Goal: Task Accomplishment & Management: Use online tool/utility

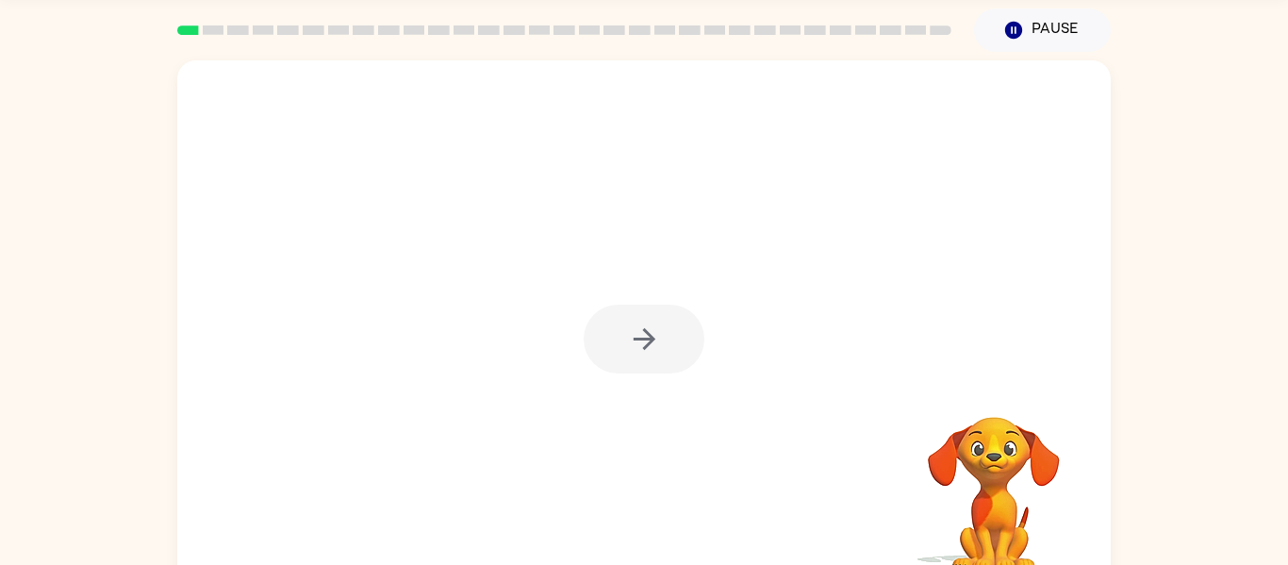
scroll to position [98, 0]
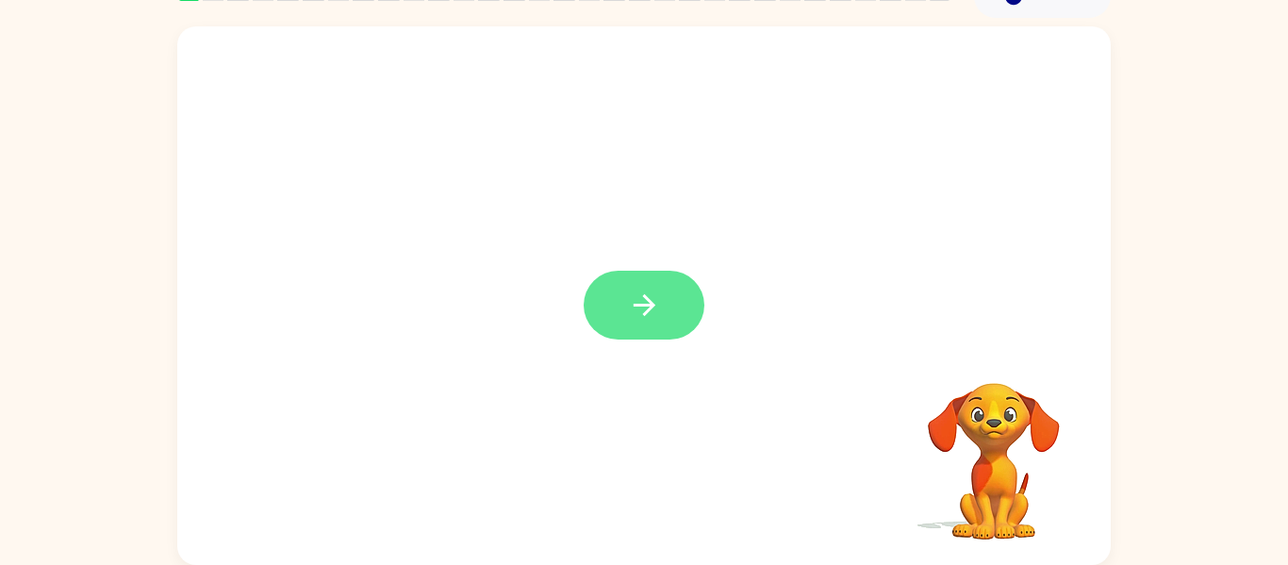
click at [664, 307] on button "button" at bounding box center [644, 305] width 121 height 69
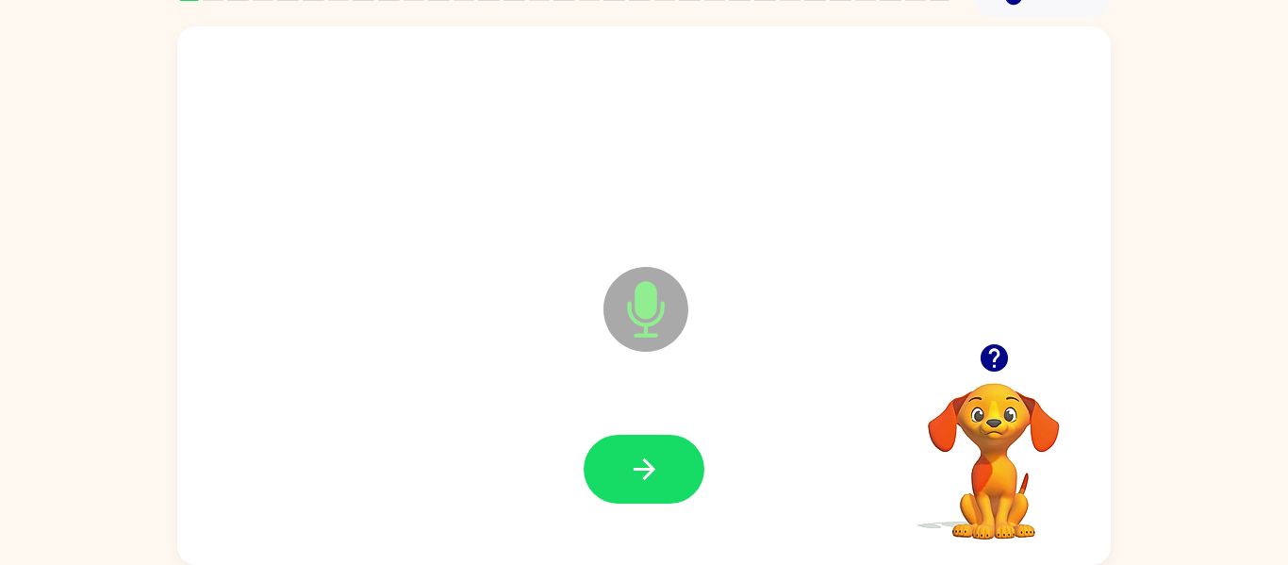
click at [664, 307] on icon "Microphone The Microphone is here when it is your turn to talk" at bounding box center [740, 332] width 283 height 141
click at [660, 457] on button "button" at bounding box center [644, 469] width 121 height 69
click at [984, 343] on icon "button" at bounding box center [994, 357] width 33 height 33
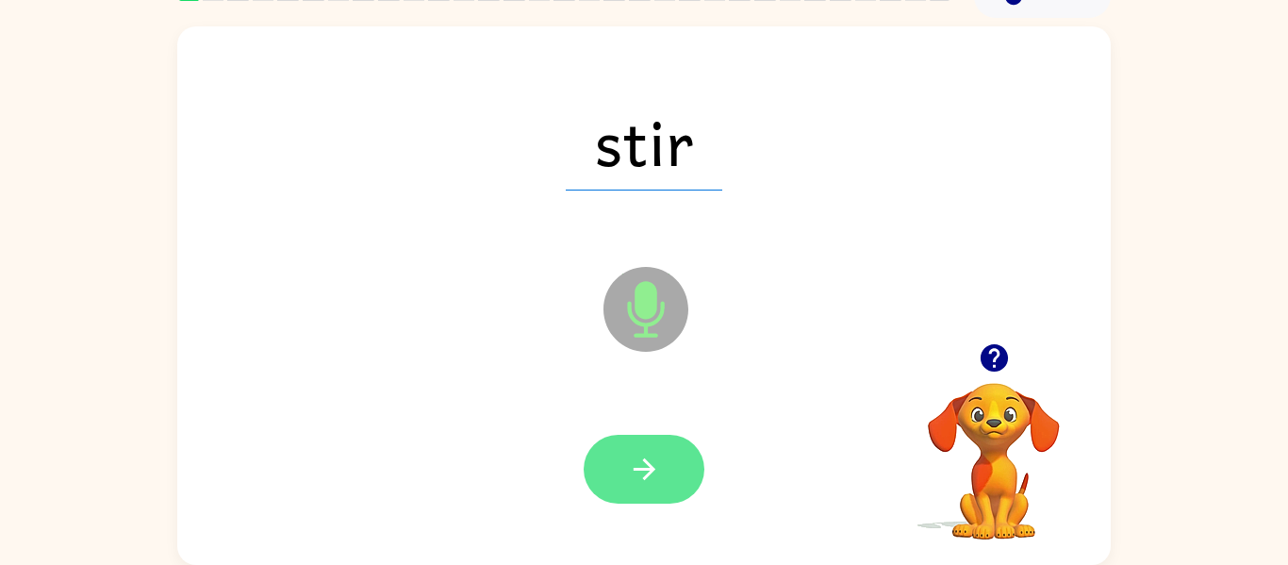
click at [675, 461] on button "button" at bounding box center [644, 469] width 121 height 69
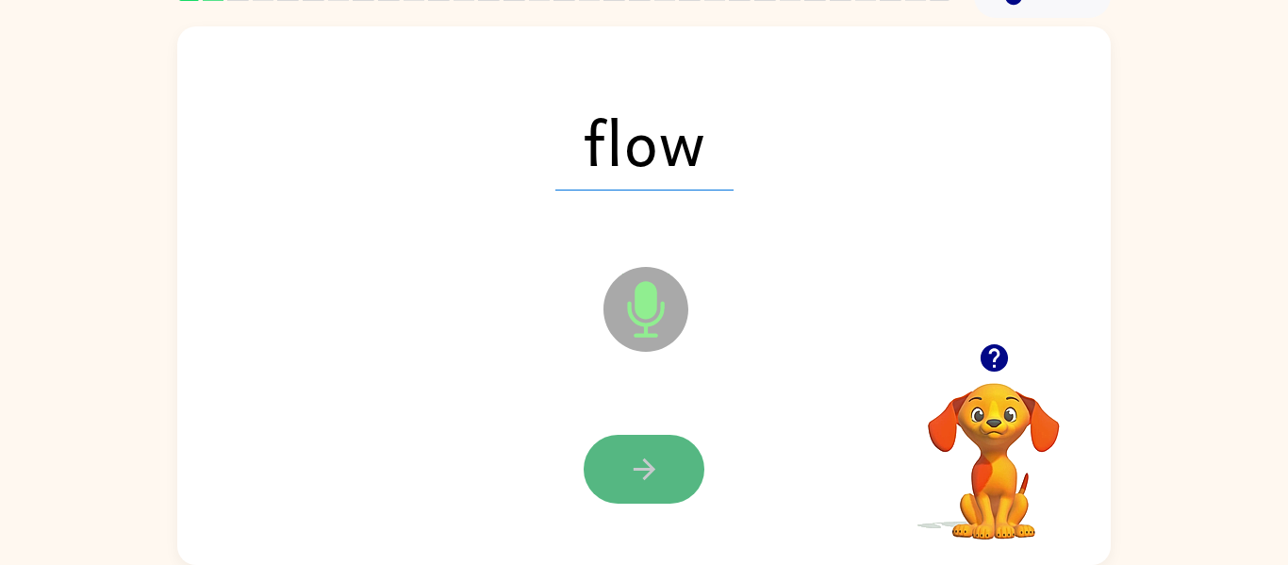
click at [618, 462] on button "button" at bounding box center [644, 469] width 121 height 69
click at [671, 456] on button "button" at bounding box center [644, 469] width 121 height 69
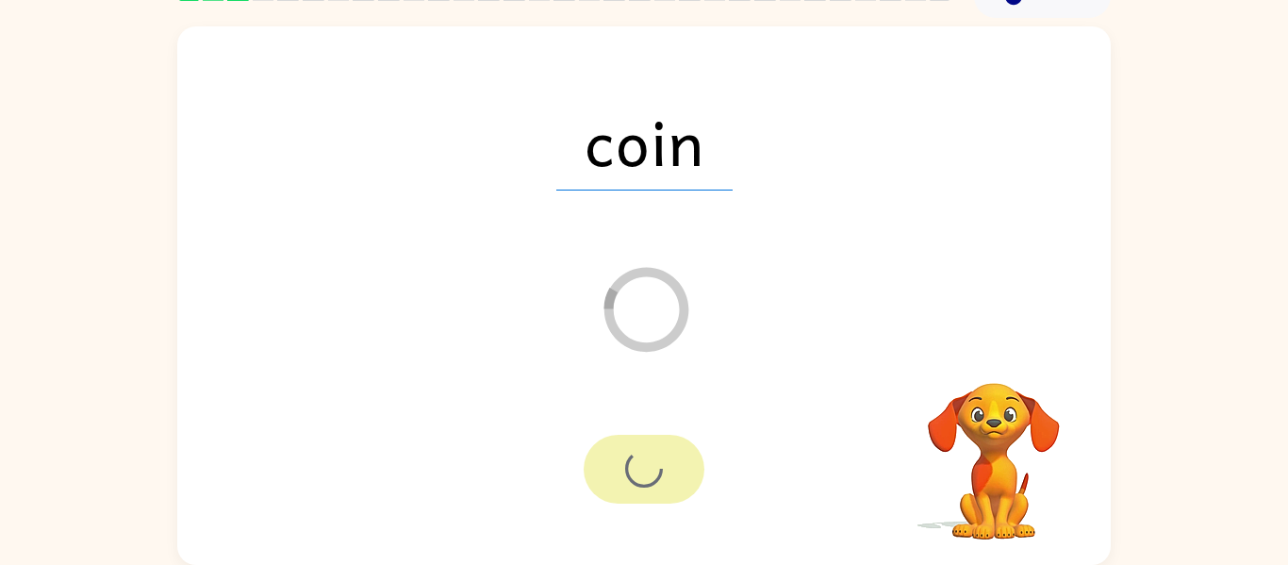
click at [671, 456] on div at bounding box center [644, 469] width 121 height 69
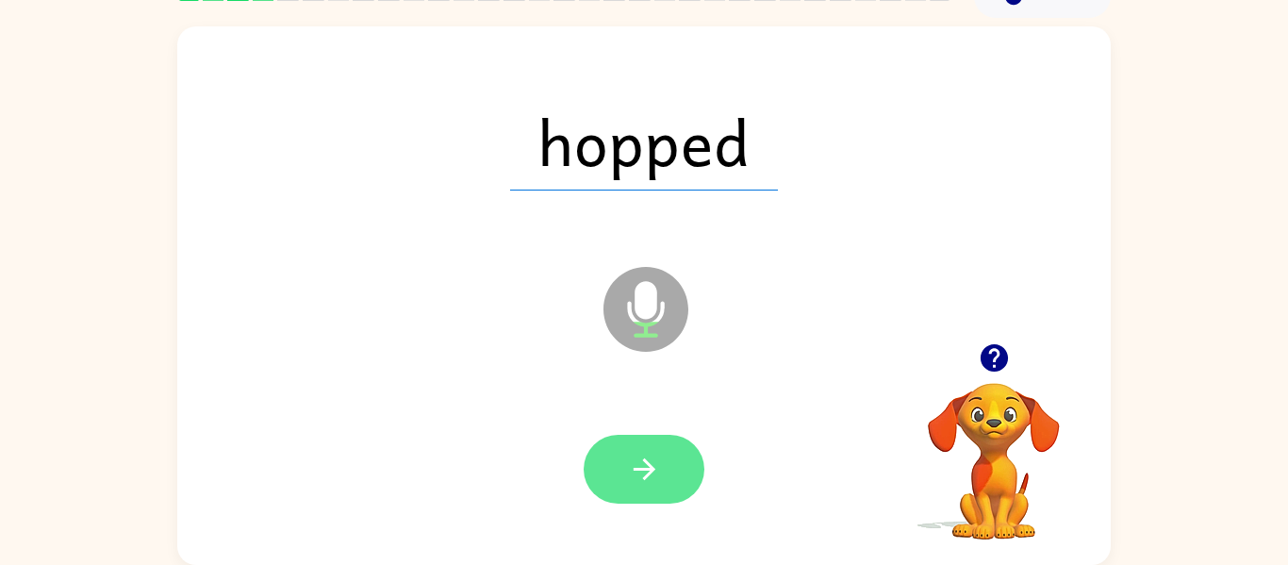
click at [629, 460] on icon "button" at bounding box center [644, 469] width 33 height 33
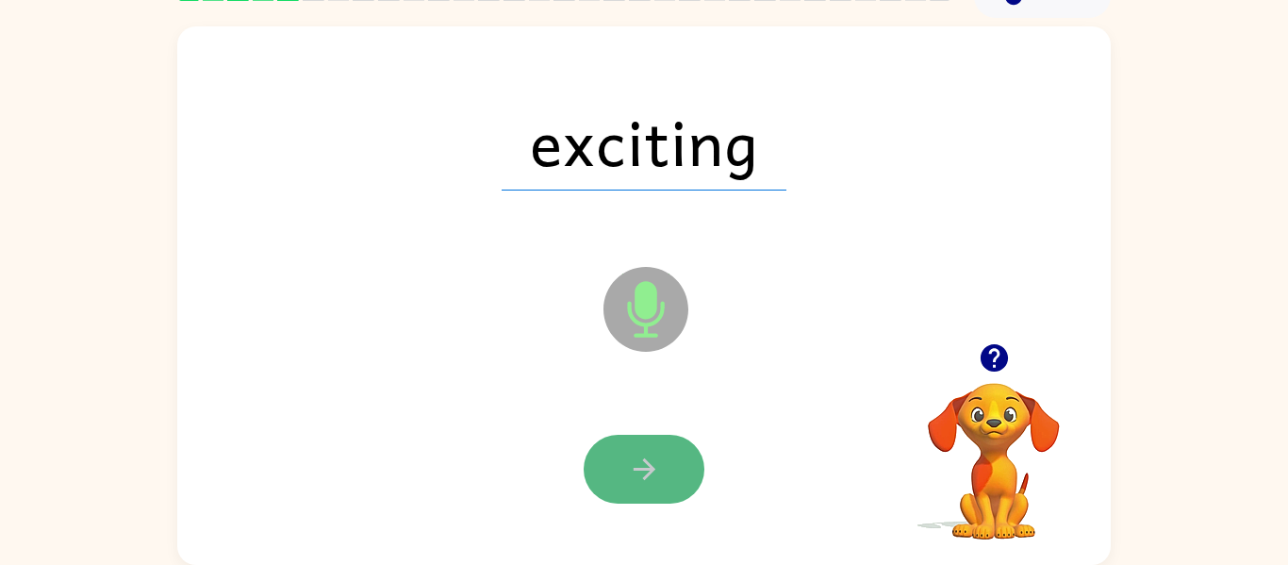
click at [629, 482] on icon "button" at bounding box center [644, 469] width 33 height 33
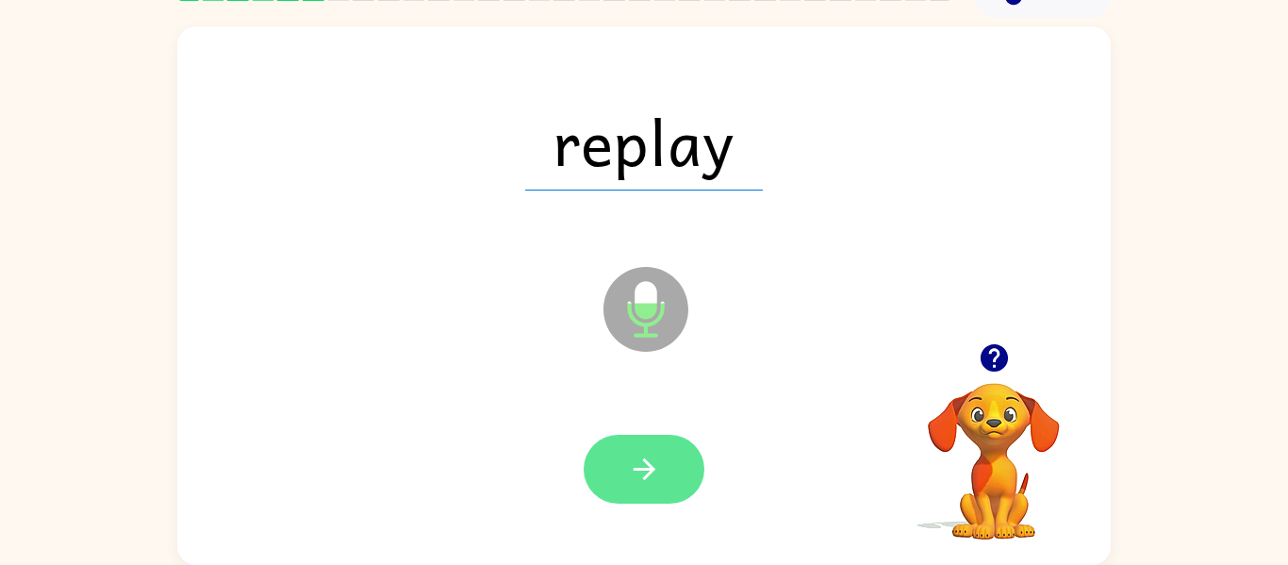
click at [600, 486] on button "button" at bounding box center [644, 469] width 121 height 69
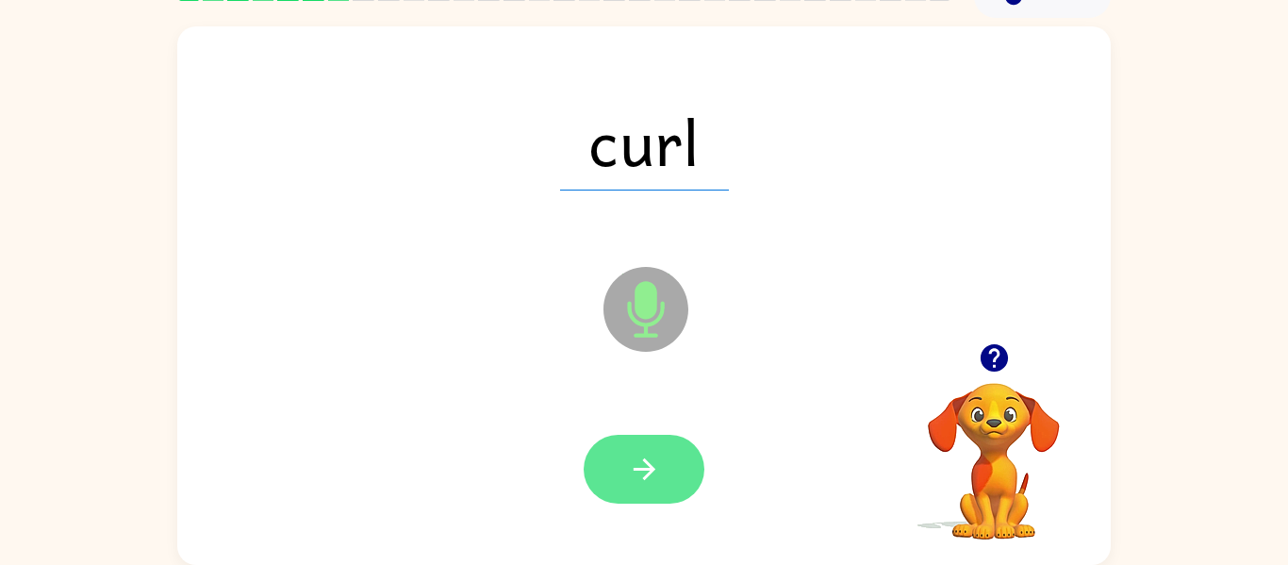
click at [633, 467] on icon "button" at bounding box center [644, 469] width 33 height 33
click at [662, 440] on button "button" at bounding box center [644, 469] width 121 height 69
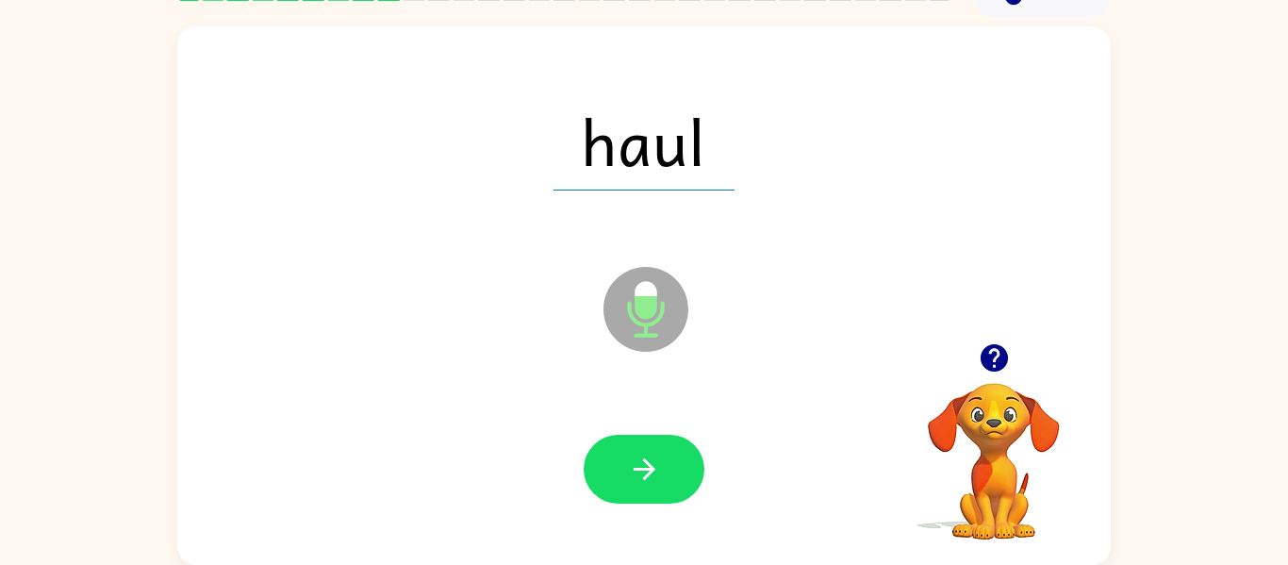
click at [995, 361] on icon "button" at bounding box center [993, 357] width 27 height 27
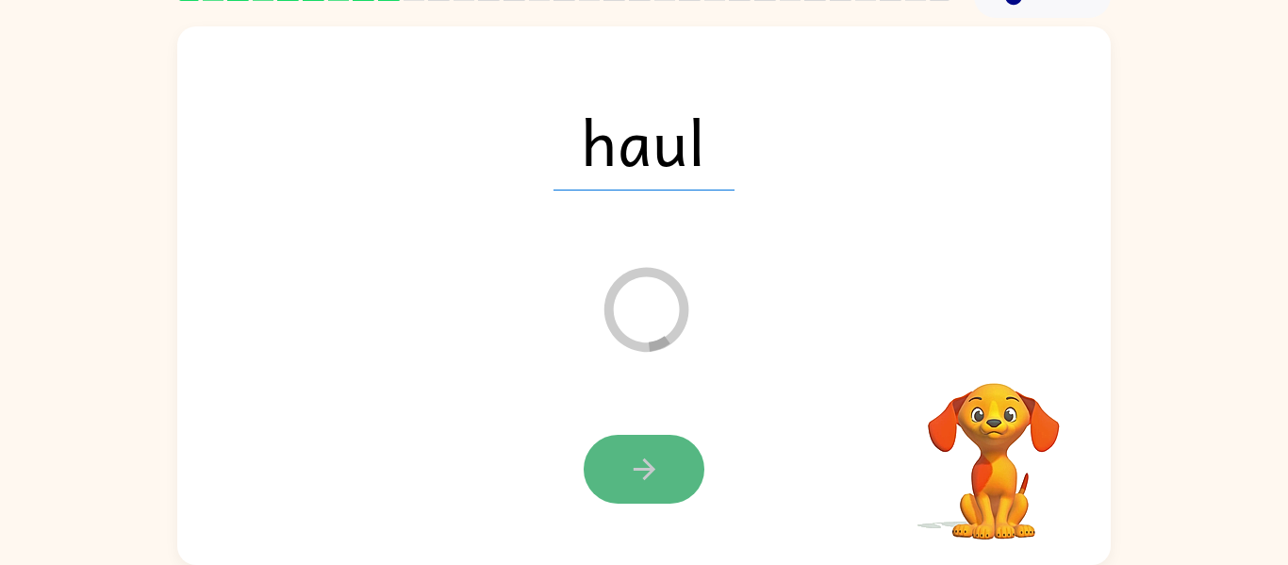
click at [630, 491] on button "button" at bounding box center [644, 469] width 121 height 69
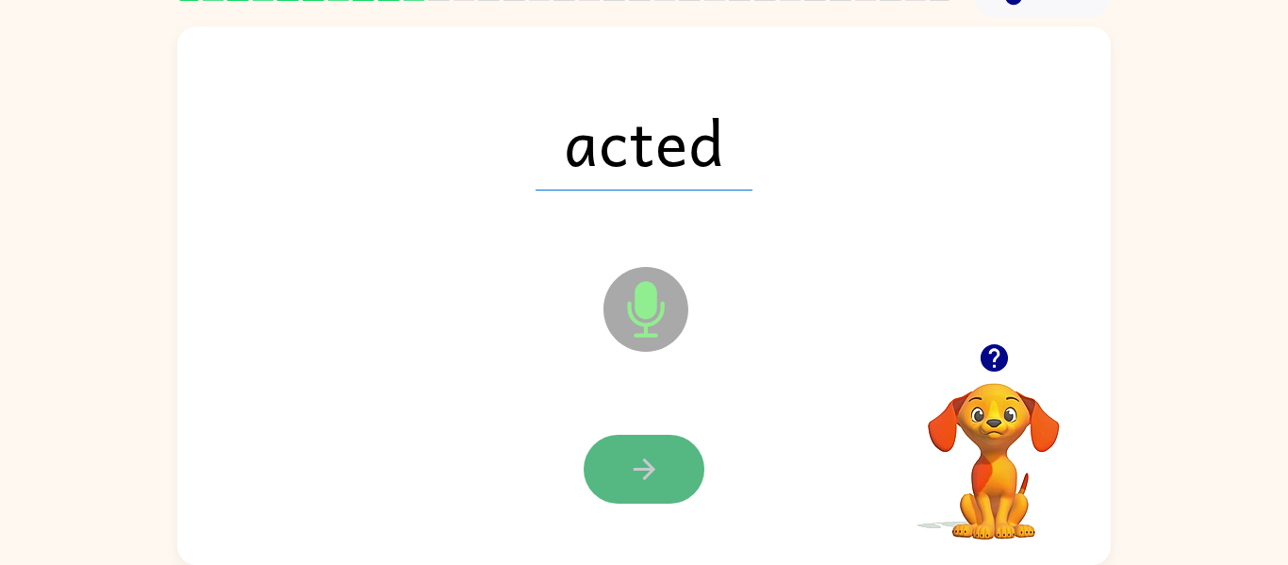
click at [651, 480] on icon "button" at bounding box center [644, 469] width 33 height 33
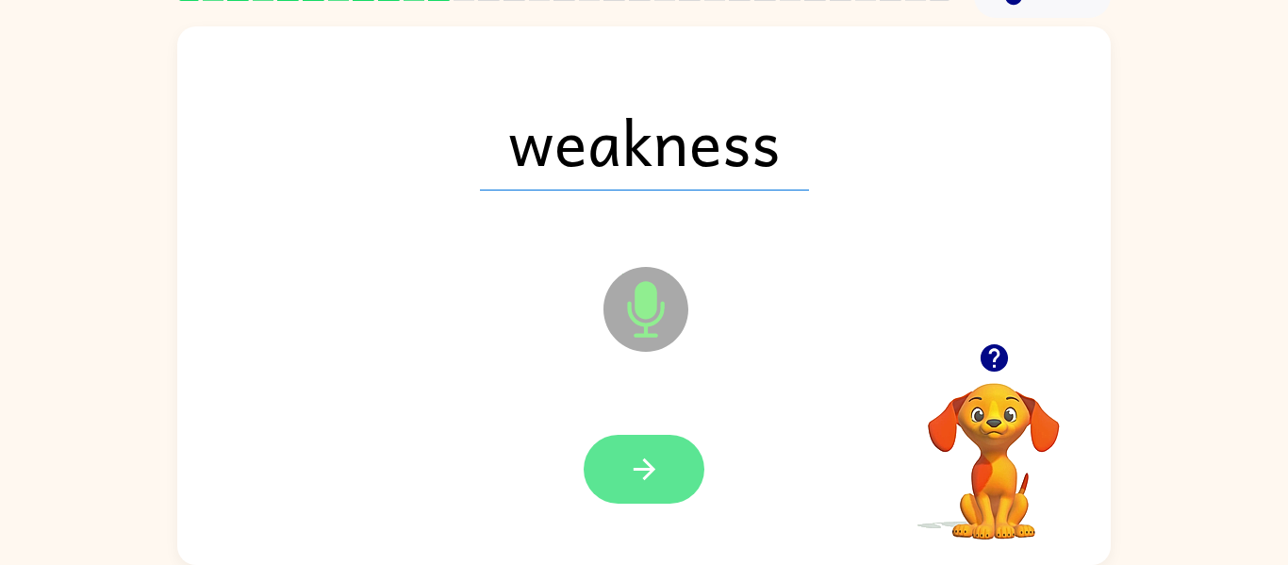
click at [668, 466] on button "button" at bounding box center [644, 469] width 121 height 69
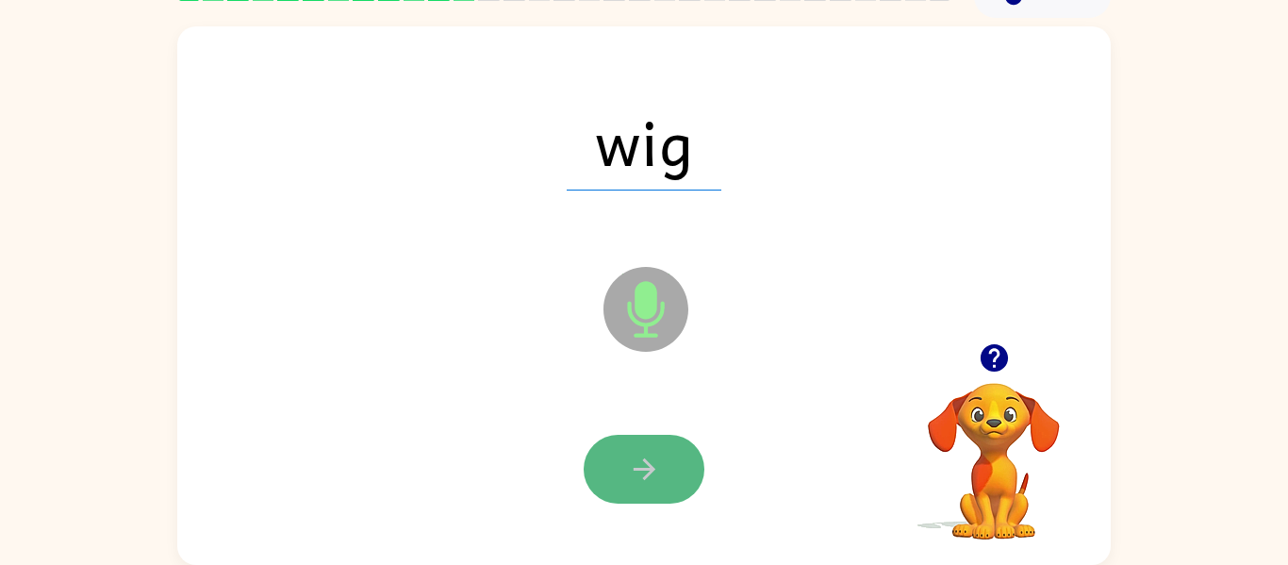
click at [603, 469] on button "button" at bounding box center [644, 469] width 121 height 69
click at [624, 468] on button "button" at bounding box center [644, 469] width 121 height 69
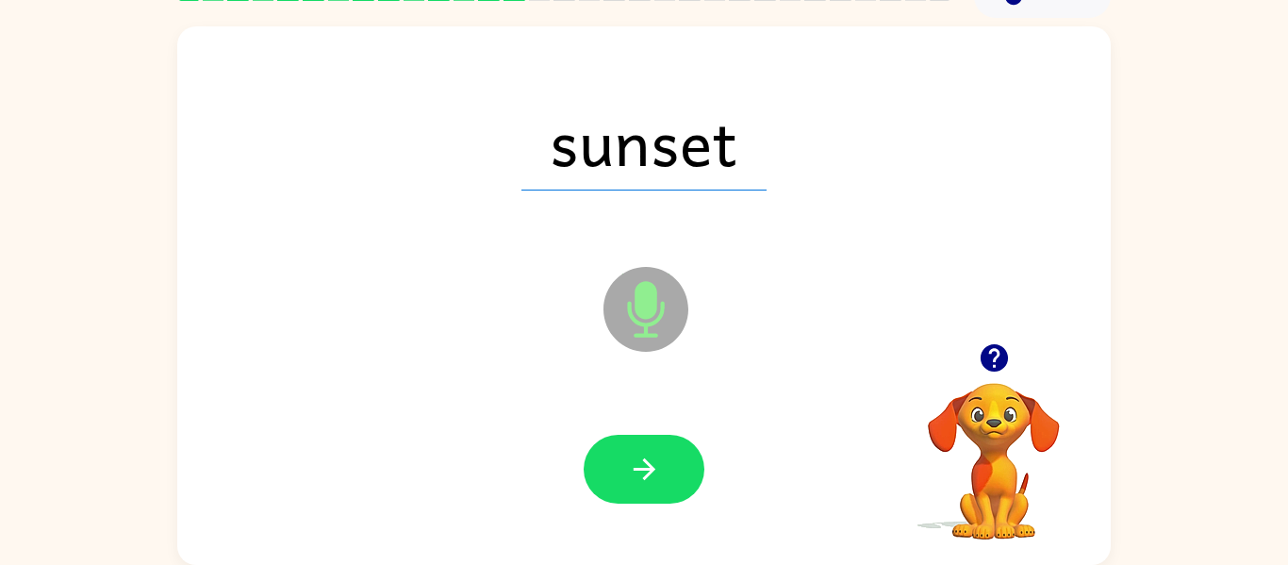
click at [523, 548] on div "sunset Microphone The Microphone is here when it is your turn to talk" at bounding box center [644, 295] width 934 height 538
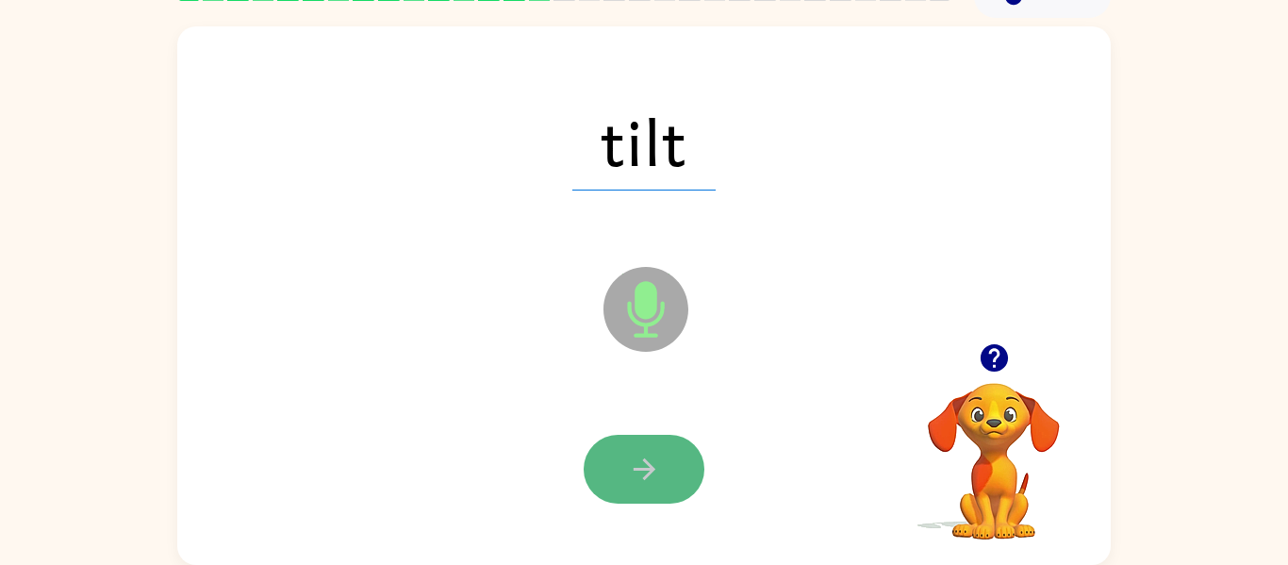
click at [644, 438] on button "button" at bounding box center [644, 469] width 121 height 69
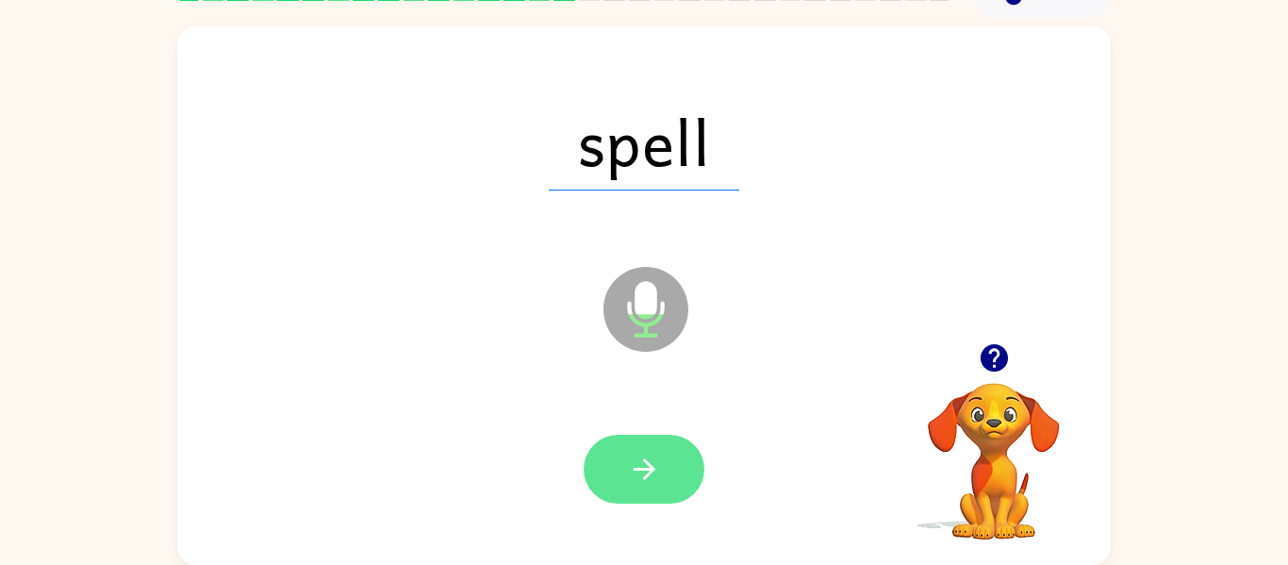
click at [644, 464] on icon "button" at bounding box center [644, 469] width 33 height 33
click at [670, 450] on button "button" at bounding box center [644, 469] width 121 height 69
click at [652, 461] on icon "button" at bounding box center [644, 469] width 33 height 33
click at [640, 453] on icon "button" at bounding box center [644, 469] width 33 height 33
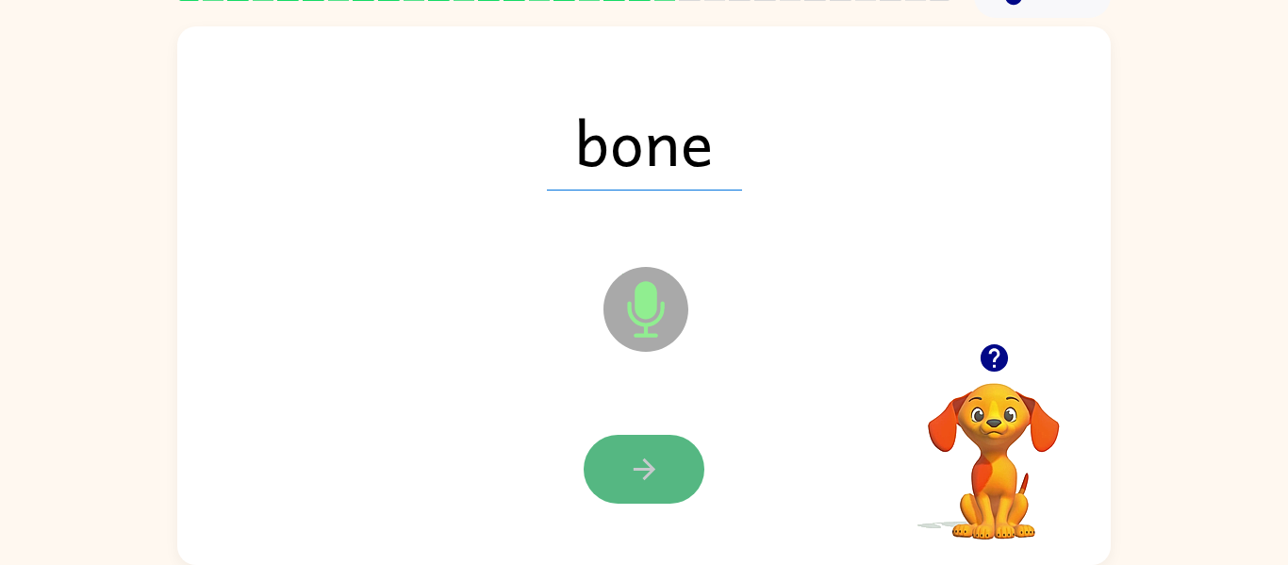
click at [596, 480] on button "button" at bounding box center [644, 469] width 121 height 69
click at [658, 466] on icon "button" at bounding box center [644, 469] width 33 height 33
click at [641, 453] on icon "button" at bounding box center [644, 469] width 33 height 33
click at [643, 475] on icon "button" at bounding box center [644, 469] width 33 height 33
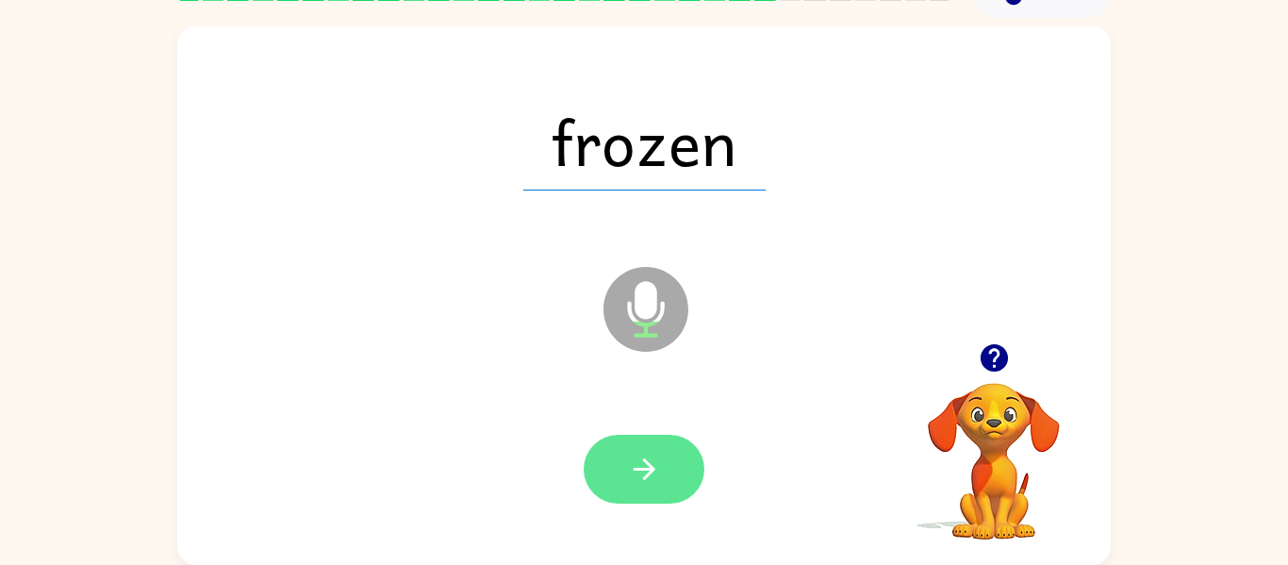
click at [665, 500] on button "button" at bounding box center [644, 469] width 121 height 69
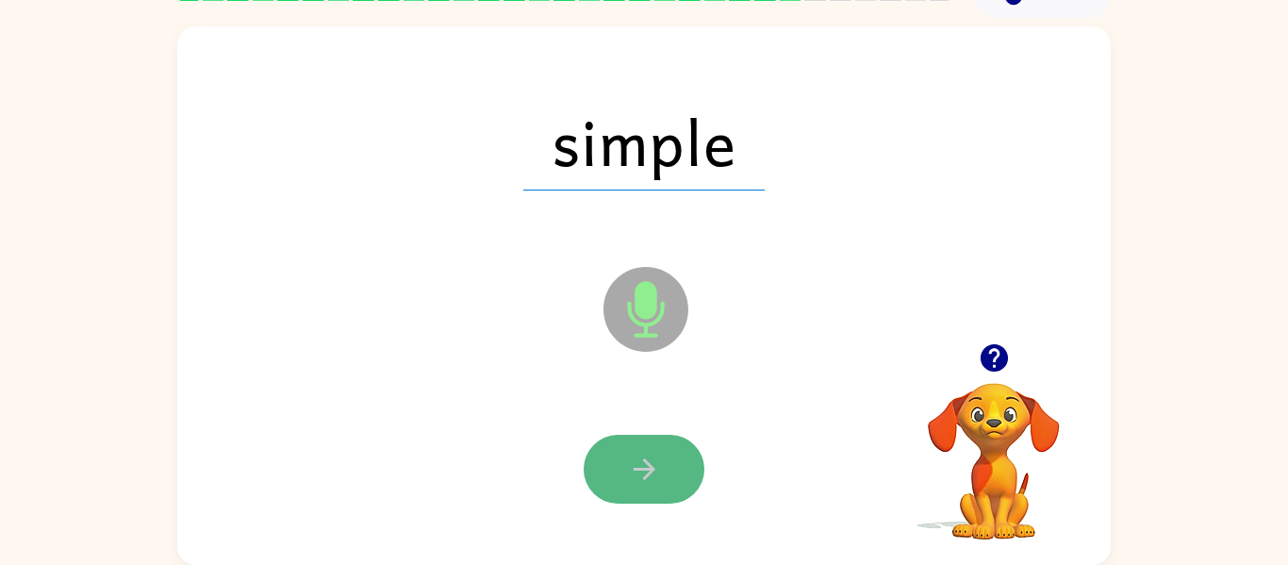
click at [638, 448] on button "button" at bounding box center [644, 469] width 121 height 69
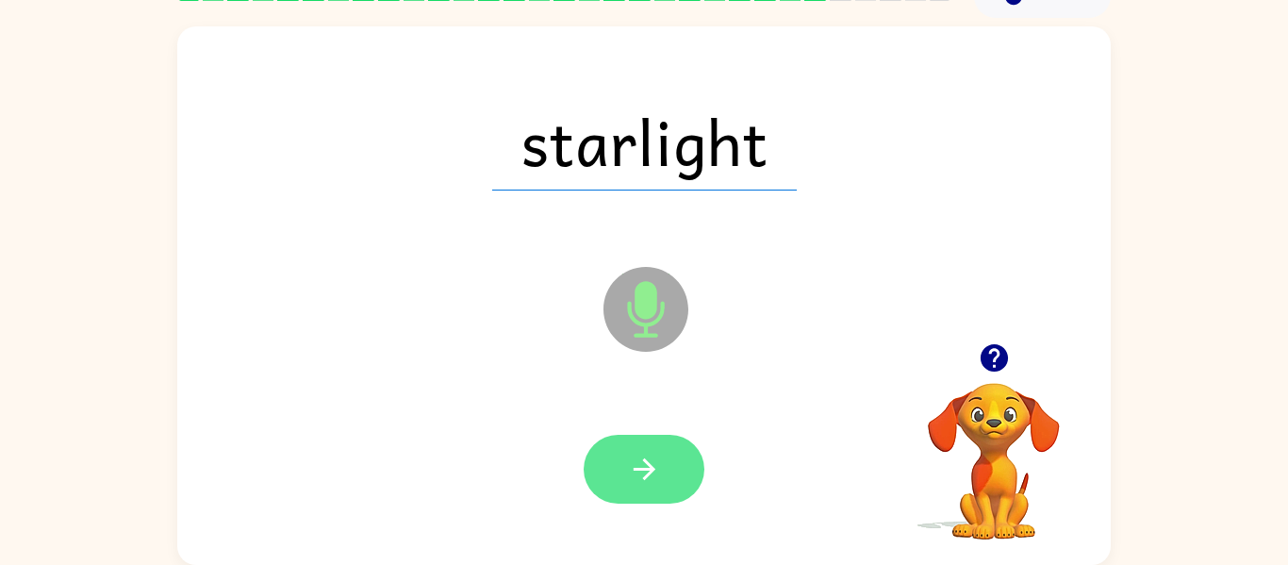
click at [615, 455] on button "button" at bounding box center [644, 469] width 121 height 69
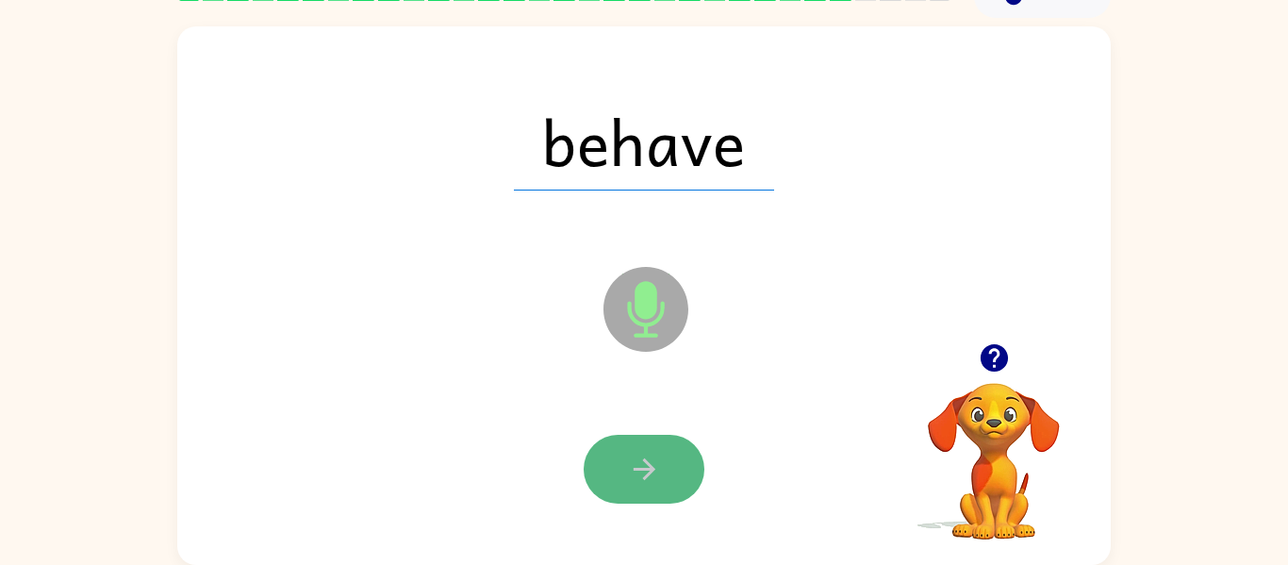
click at [599, 480] on button "button" at bounding box center [644, 469] width 121 height 69
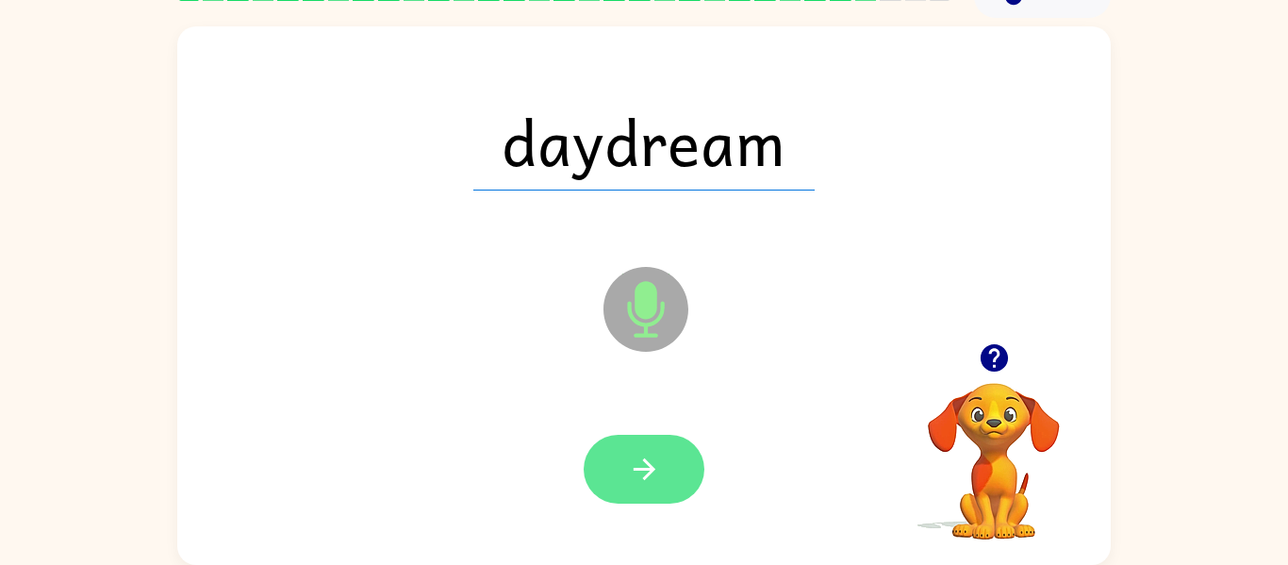
click at [608, 442] on button "button" at bounding box center [644, 469] width 121 height 69
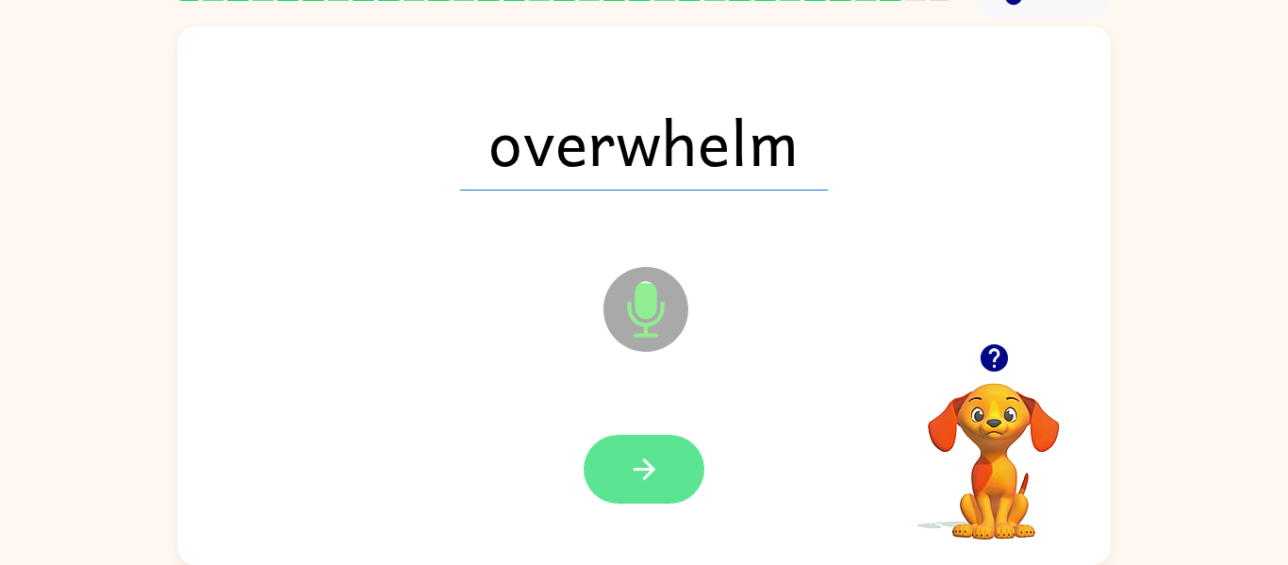
click at [612, 448] on button "button" at bounding box center [644, 469] width 121 height 69
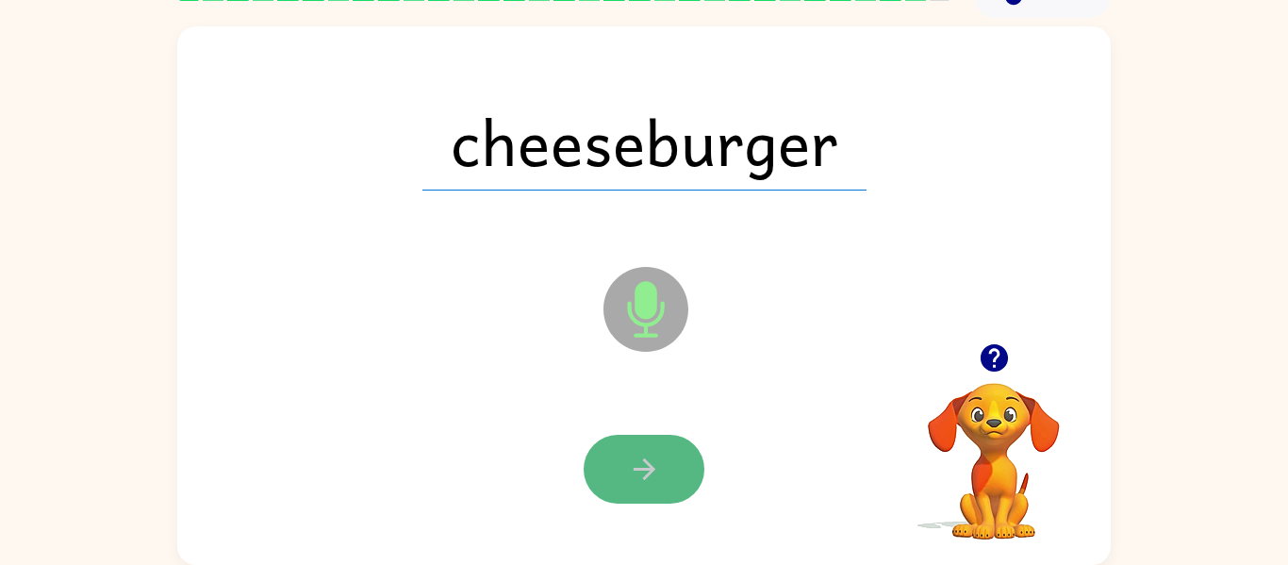
click at [686, 474] on button "button" at bounding box center [644, 469] width 121 height 69
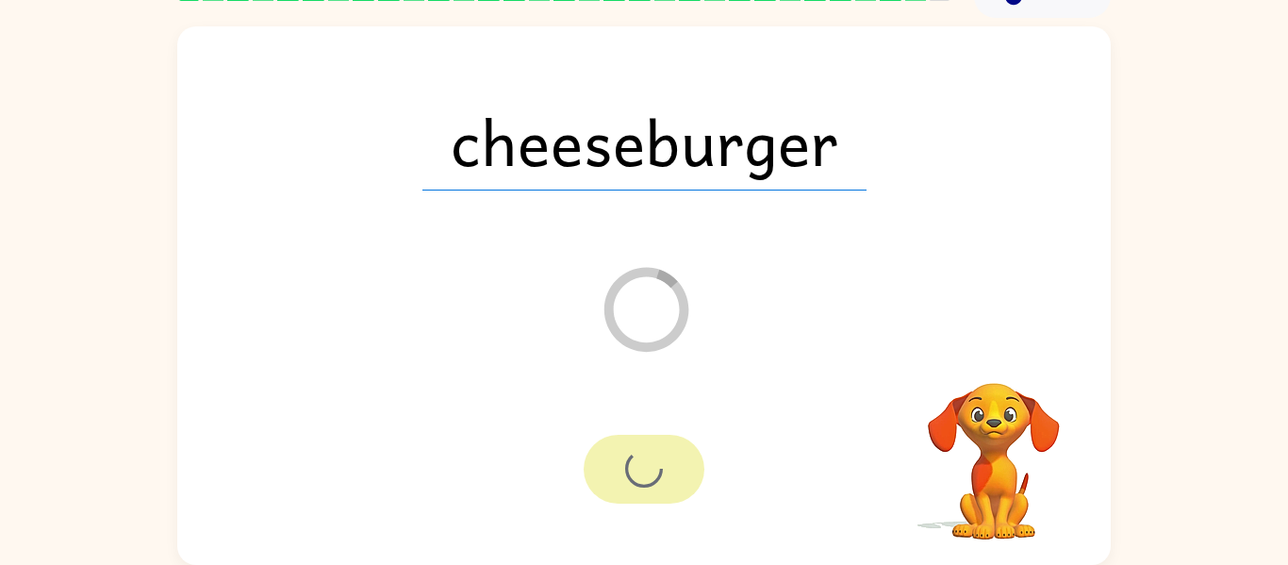
scroll to position [64, 0]
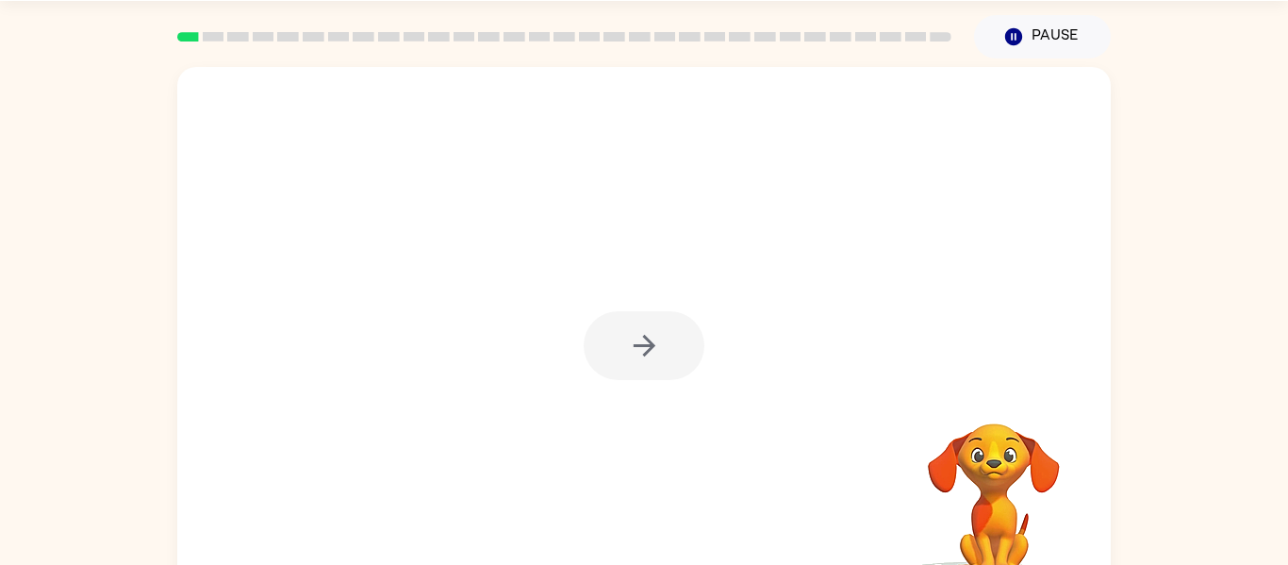
scroll to position [98, 0]
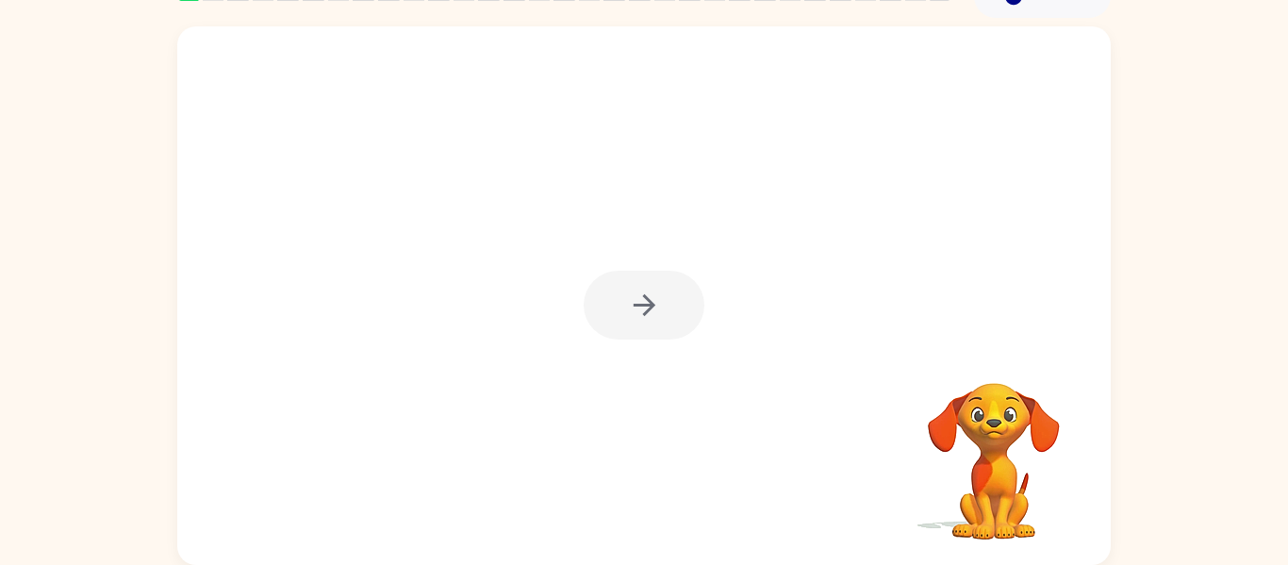
click at [613, 297] on div at bounding box center [644, 305] width 121 height 69
click at [612, 297] on div at bounding box center [644, 305] width 121 height 69
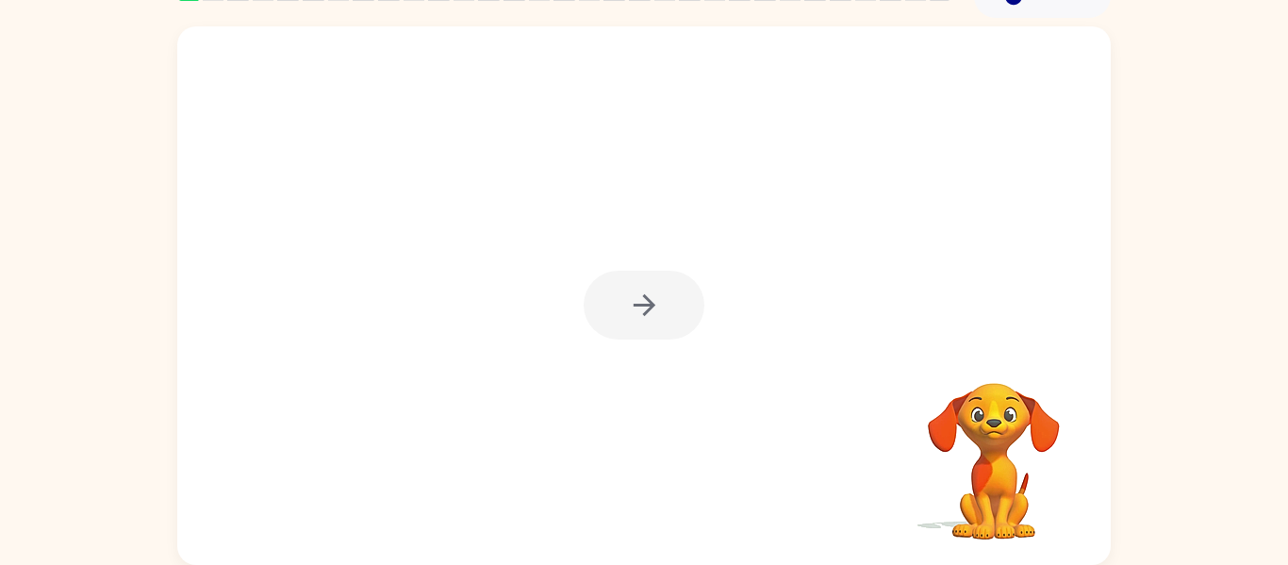
click at [612, 297] on div at bounding box center [644, 305] width 121 height 69
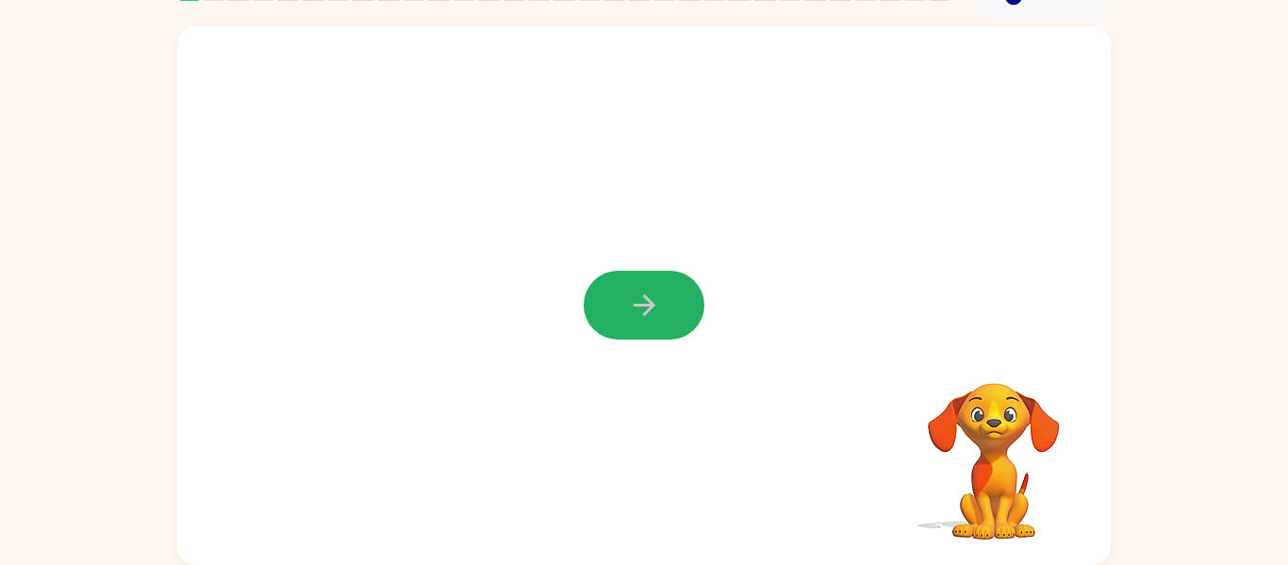
click at [612, 297] on button "button" at bounding box center [644, 305] width 121 height 69
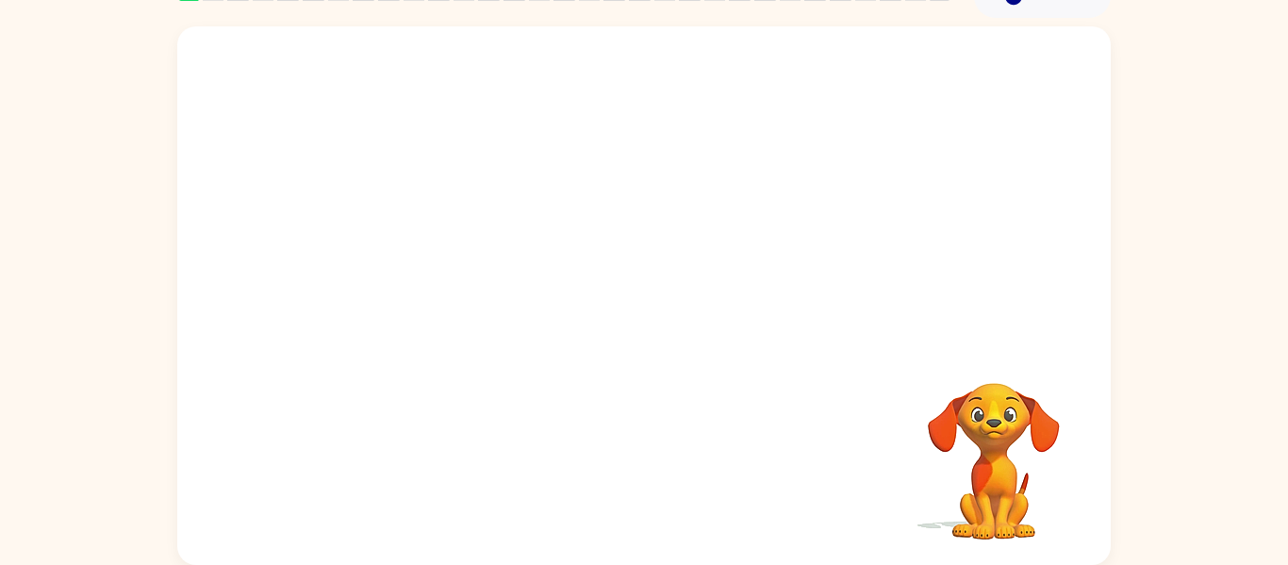
click at [612, 297] on div at bounding box center [644, 295] width 934 height 538
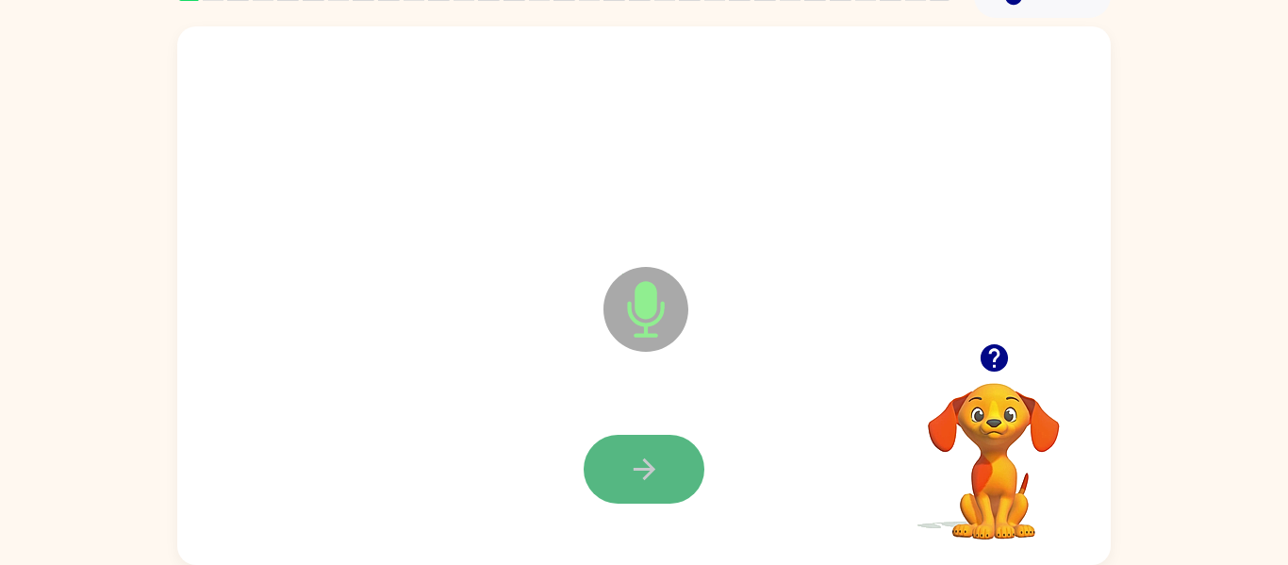
click at [672, 480] on button "button" at bounding box center [644, 469] width 121 height 69
click at [645, 476] on icon "button" at bounding box center [644, 469] width 22 height 22
click at [637, 454] on icon "button" at bounding box center [644, 469] width 33 height 33
click at [637, 455] on icon "button" at bounding box center [644, 469] width 33 height 33
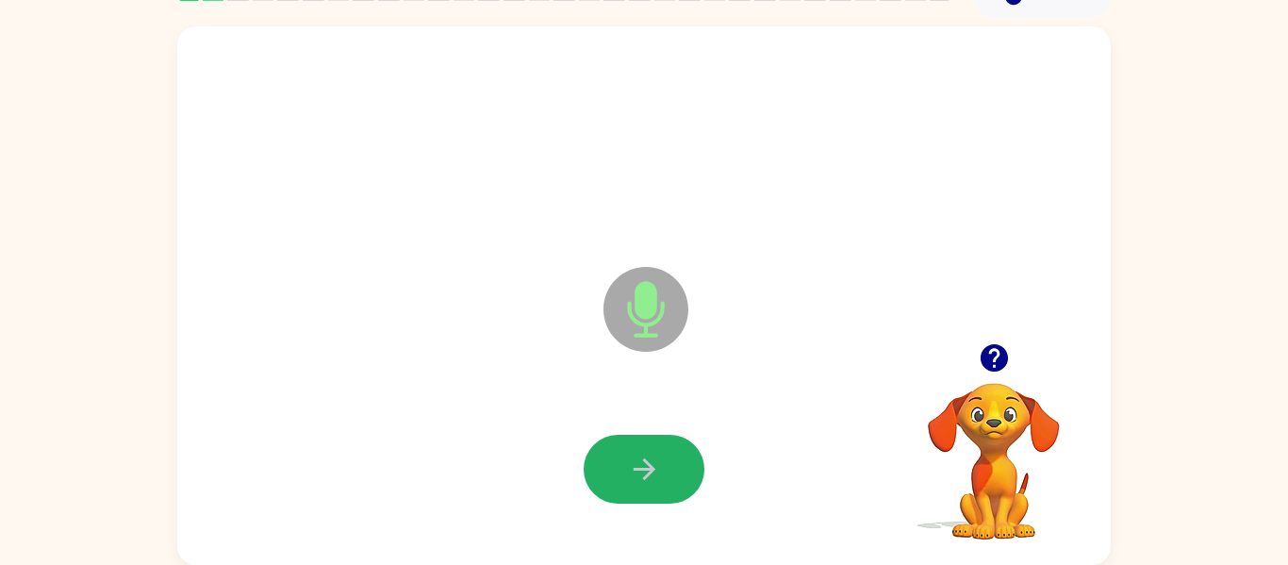
click at [637, 455] on icon "button" at bounding box center [644, 469] width 33 height 33
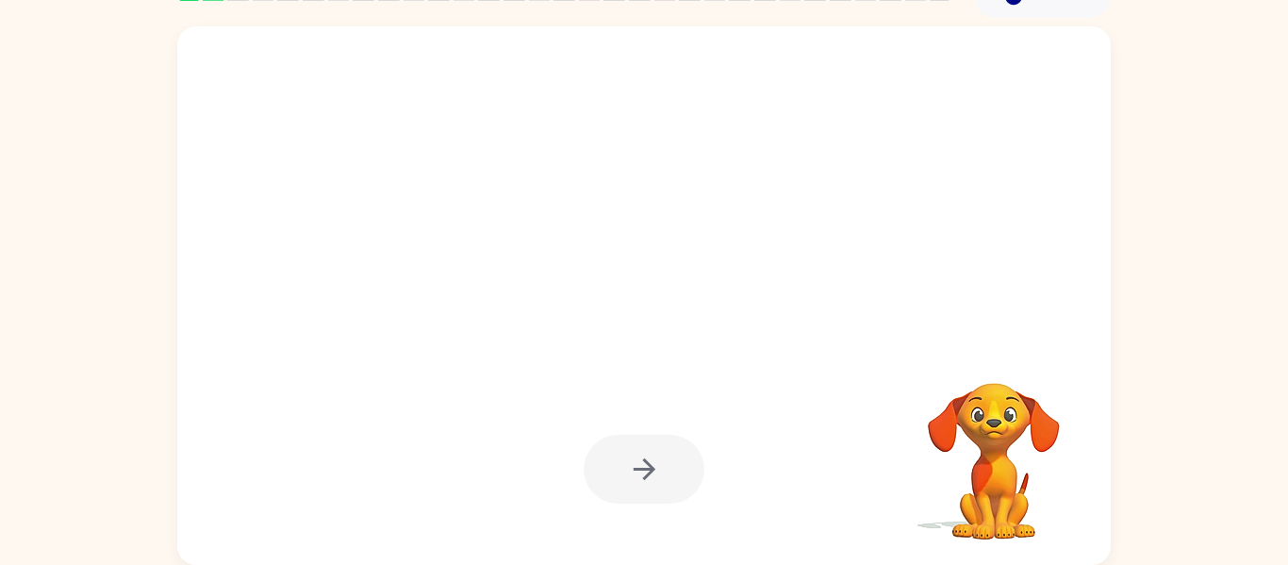
scroll to position [95, 0]
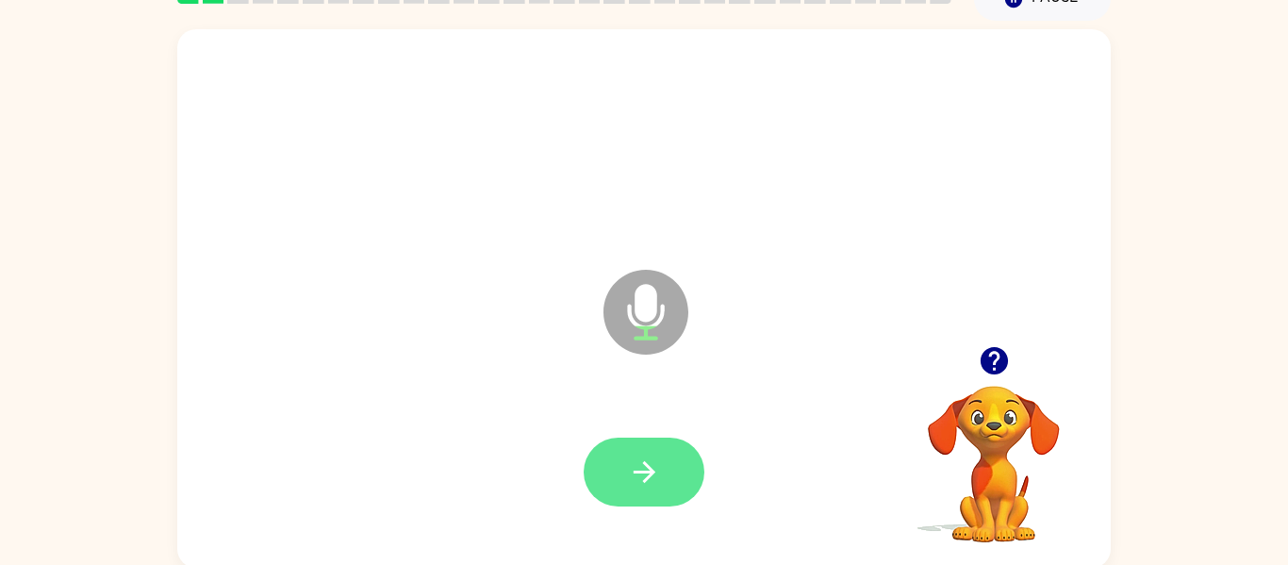
click at [667, 457] on button "button" at bounding box center [644, 472] width 121 height 69
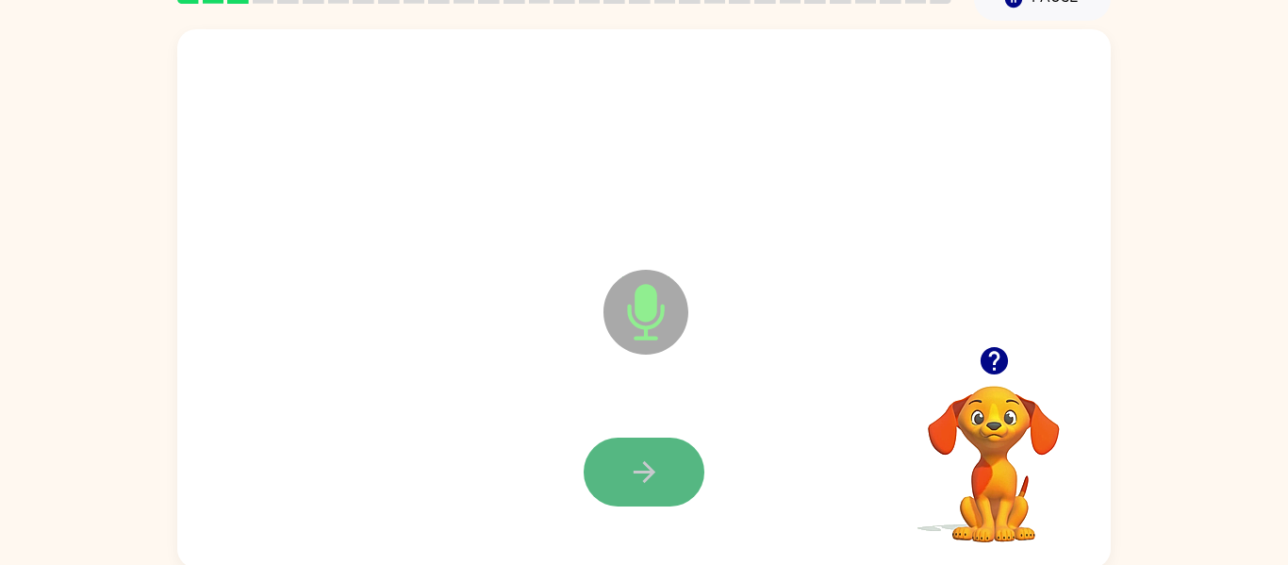
click at [639, 458] on icon "button" at bounding box center [644, 471] width 33 height 33
click at [663, 462] on button "button" at bounding box center [644, 472] width 121 height 69
click at [660, 464] on button "button" at bounding box center [644, 472] width 121 height 69
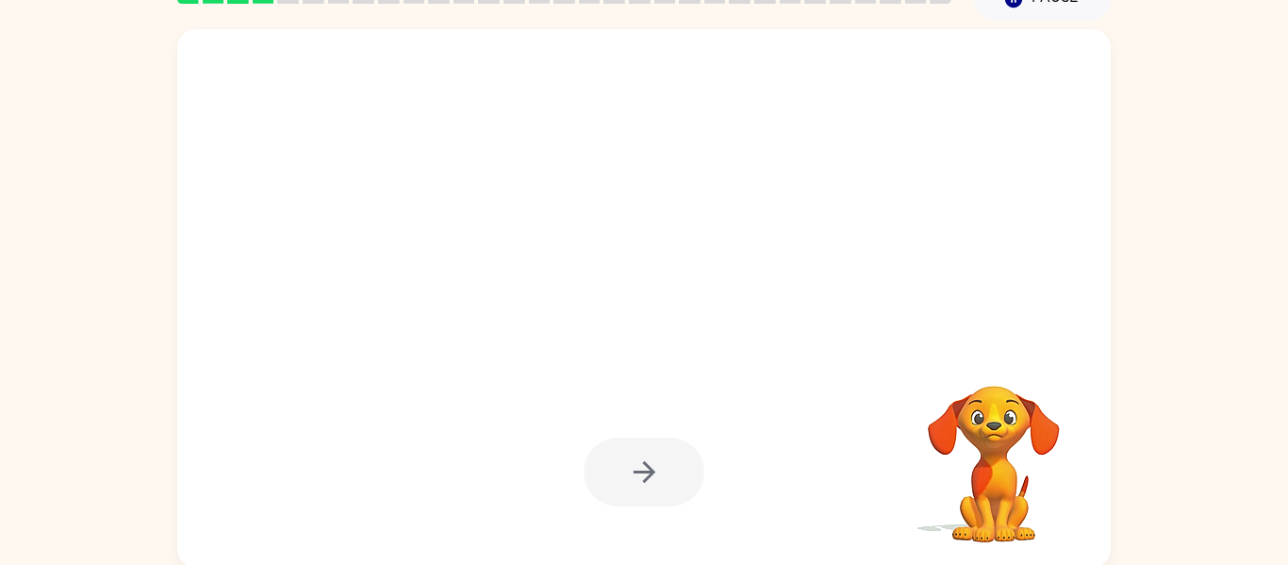
click at [660, 464] on div at bounding box center [644, 472] width 121 height 69
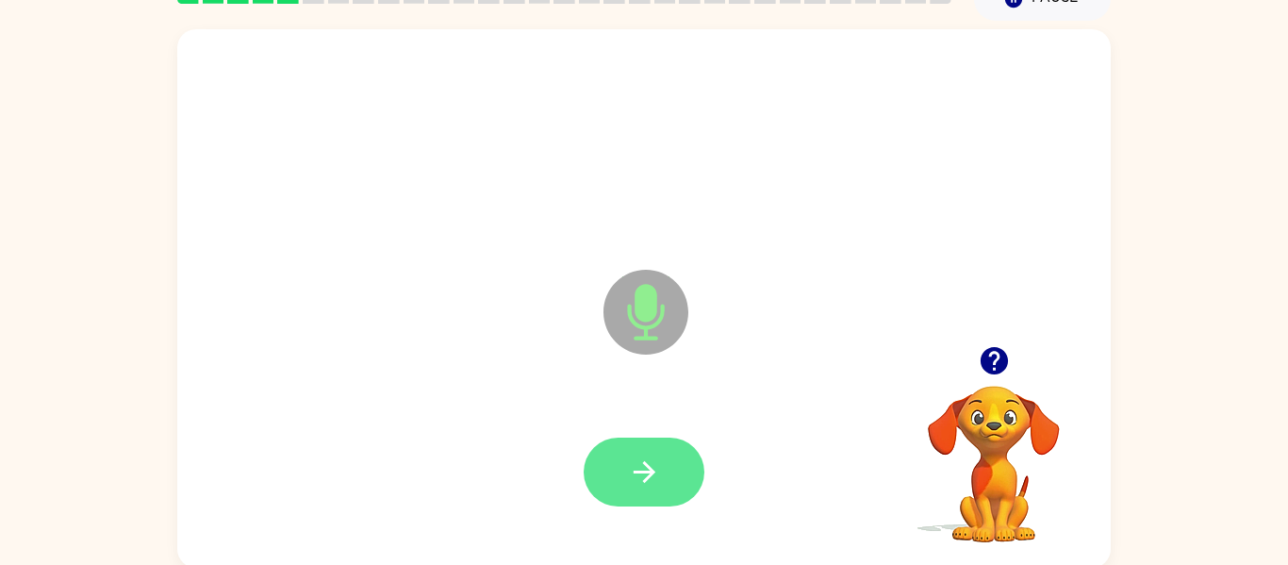
click at [676, 462] on button "button" at bounding box center [644, 472] width 121 height 69
click at [655, 467] on icon "button" at bounding box center [644, 471] width 33 height 33
click at [611, 476] on button "button" at bounding box center [644, 472] width 121 height 69
click at [622, 453] on button "button" at bounding box center [644, 472] width 121 height 69
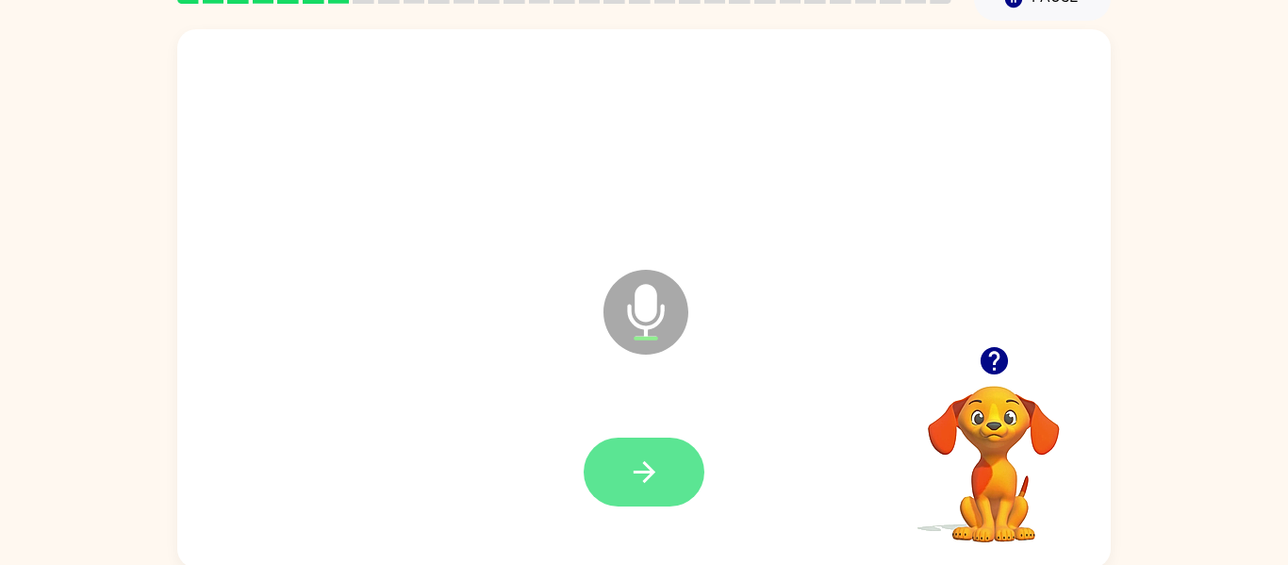
click at [672, 485] on button "button" at bounding box center [644, 472] width 121 height 69
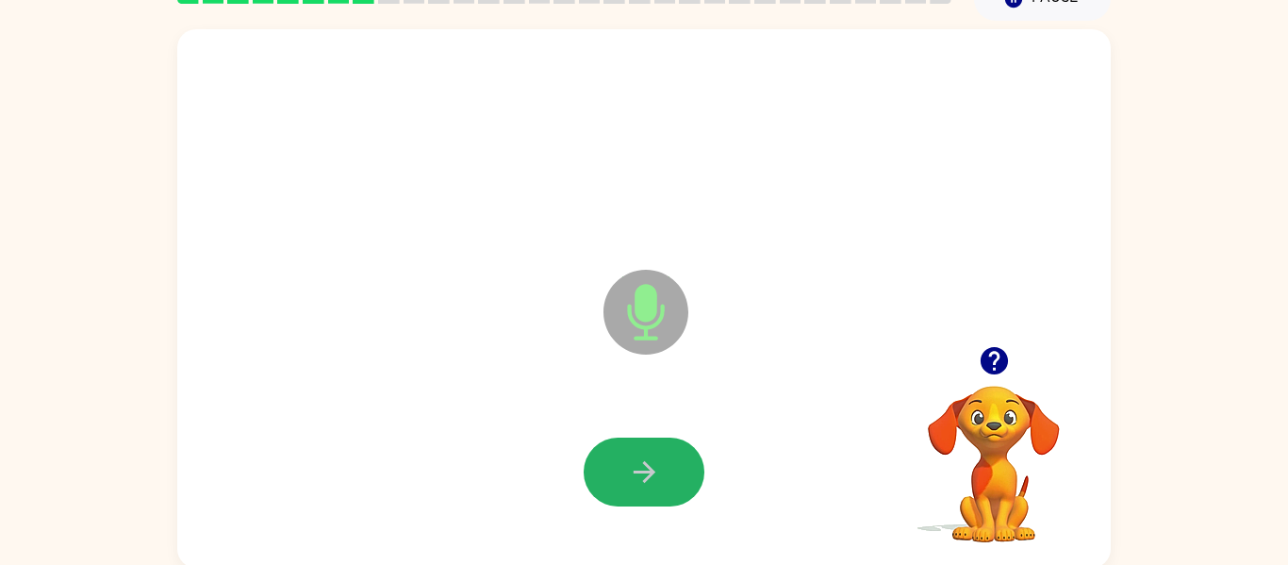
click at [672, 485] on button "button" at bounding box center [644, 472] width 121 height 69
click at [672, 481] on button "button" at bounding box center [644, 472] width 121 height 69
click at [661, 483] on button "button" at bounding box center [644, 472] width 121 height 69
click at [653, 475] on icon "button" at bounding box center [644, 471] width 33 height 33
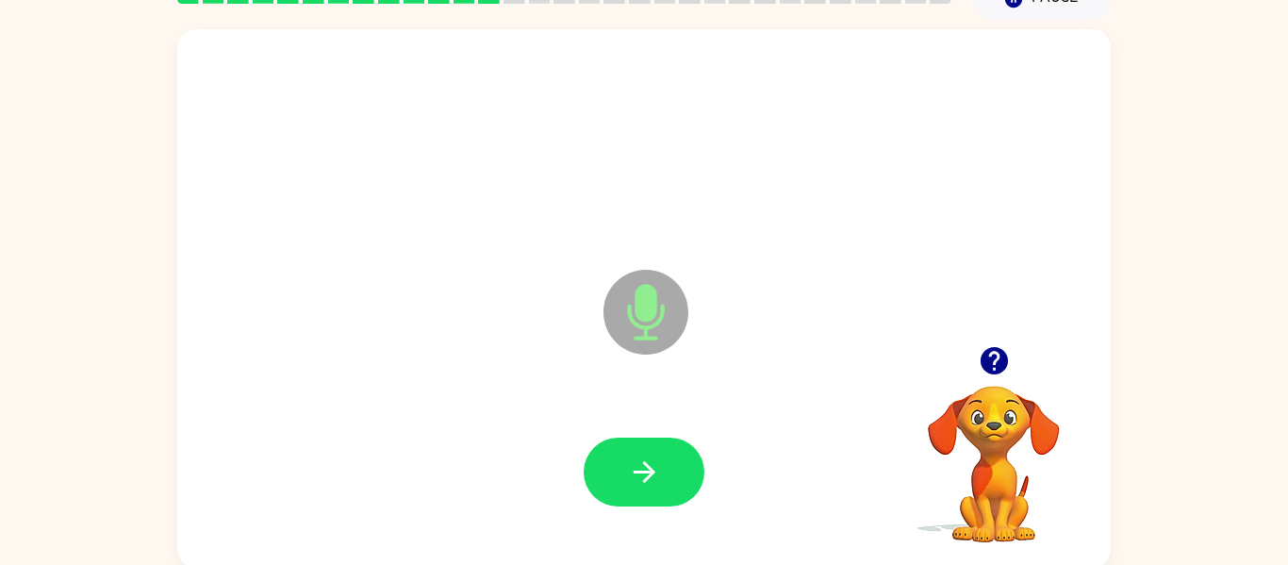
click at [1021, 176] on div at bounding box center [644, 144] width 896 height 155
click at [620, 465] on button "button" at bounding box center [644, 472] width 121 height 69
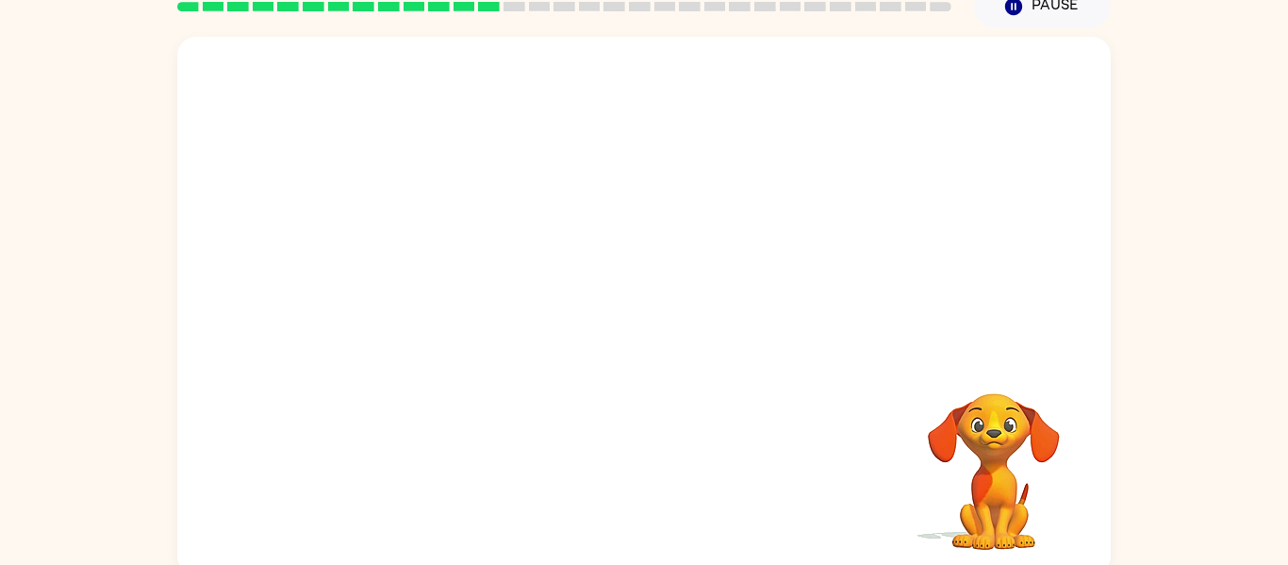
scroll to position [98, 0]
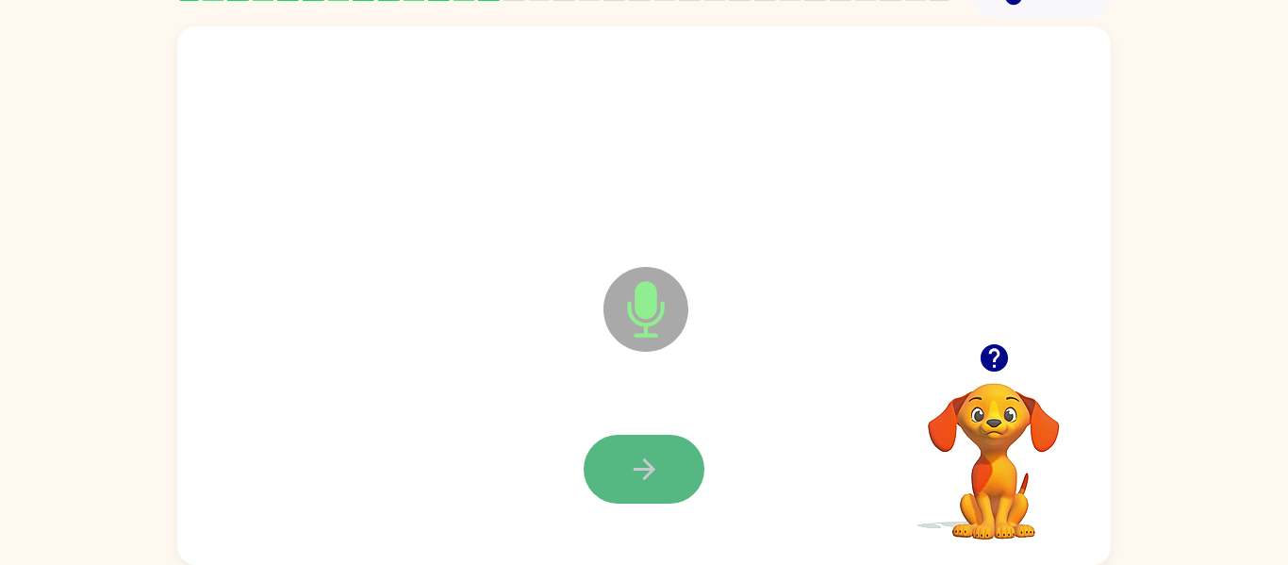
click at [657, 477] on icon "button" at bounding box center [644, 469] width 33 height 33
click at [642, 490] on button "button" at bounding box center [644, 469] width 121 height 69
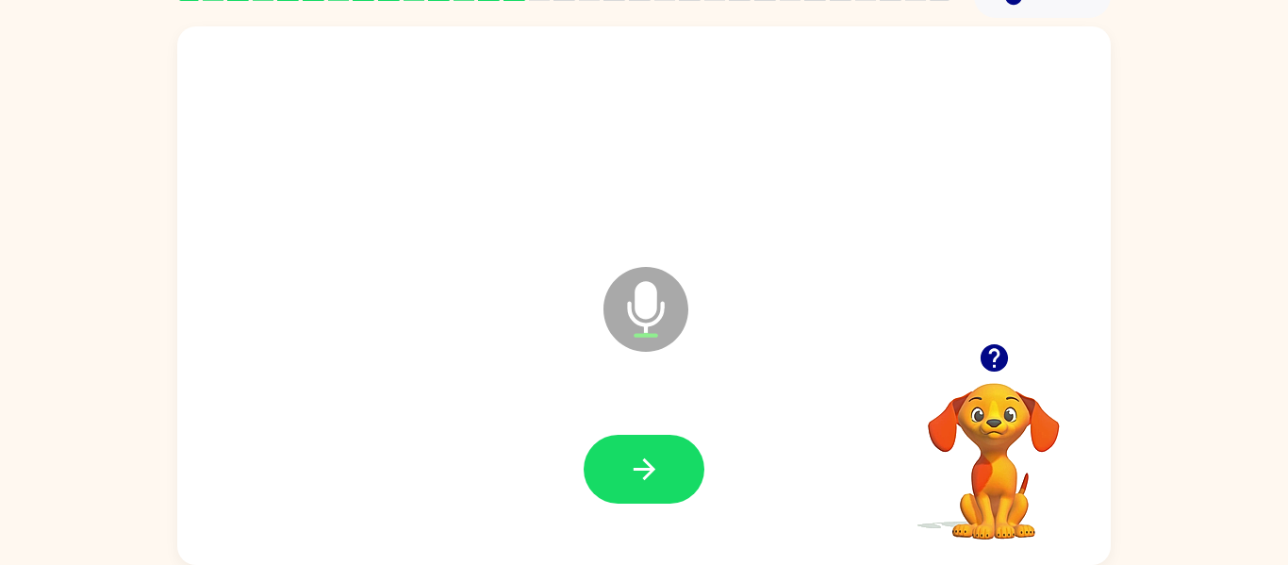
click at [580, 466] on div at bounding box center [644, 469] width 896 height 155
click at [668, 462] on button "button" at bounding box center [644, 469] width 121 height 69
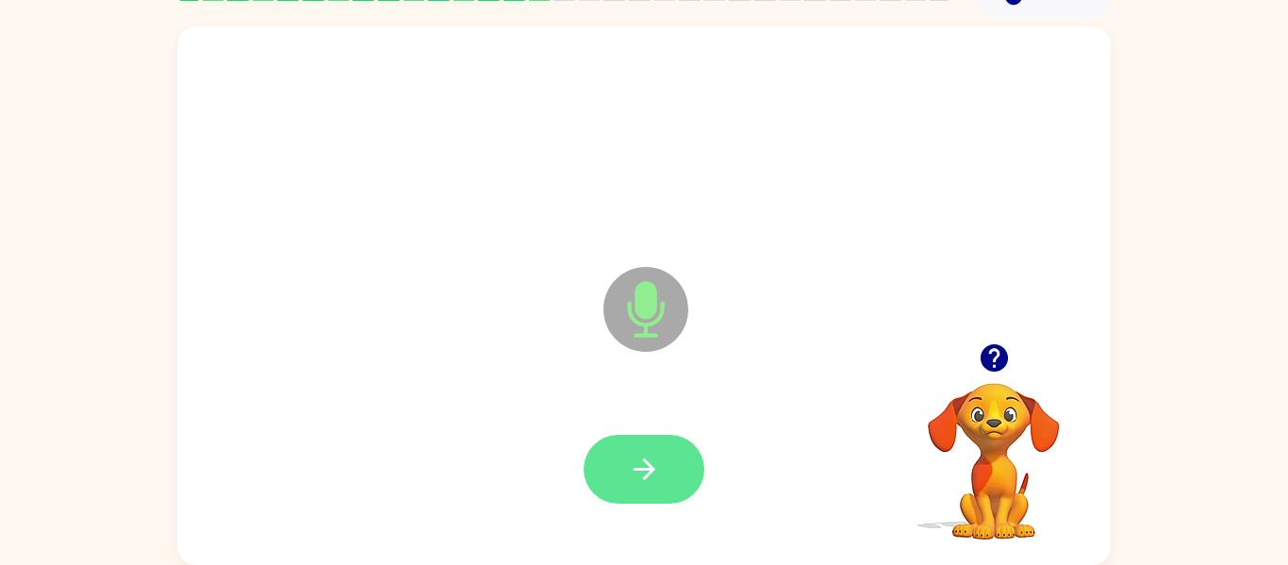
click at [656, 475] on icon "button" at bounding box center [644, 469] width 33 height 33
click at [670, 464] on button "button" at bounding box center [644, 469] width 121 height 69
click at [623, 457] on button "button" at bounding box center [644, 469] width 121 height 69
click at [650, 429] on div at bounding box center [644, 469] width 896 height 155
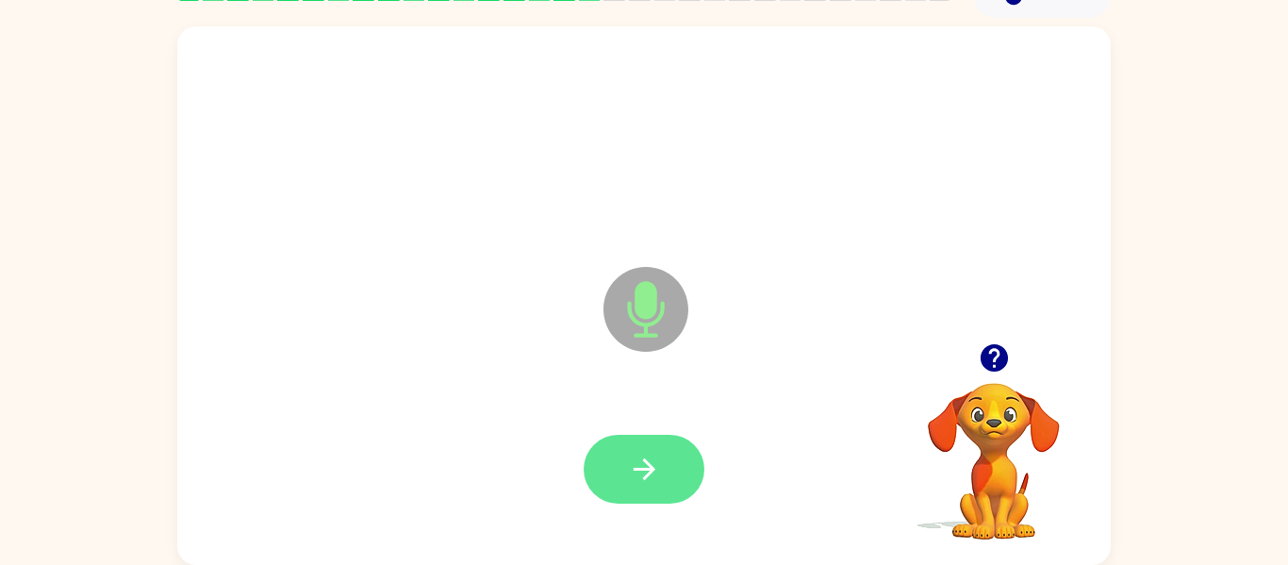
click at [630, 472] on icon "button" at bounding box center [644, 469] width 33 height 33
click at [686, 445] on button "button" at bounding box center [644, 469] width 121 height 69
click at [654, 465] on icon "button" at bounding box center [644, 469] width 33 height 33
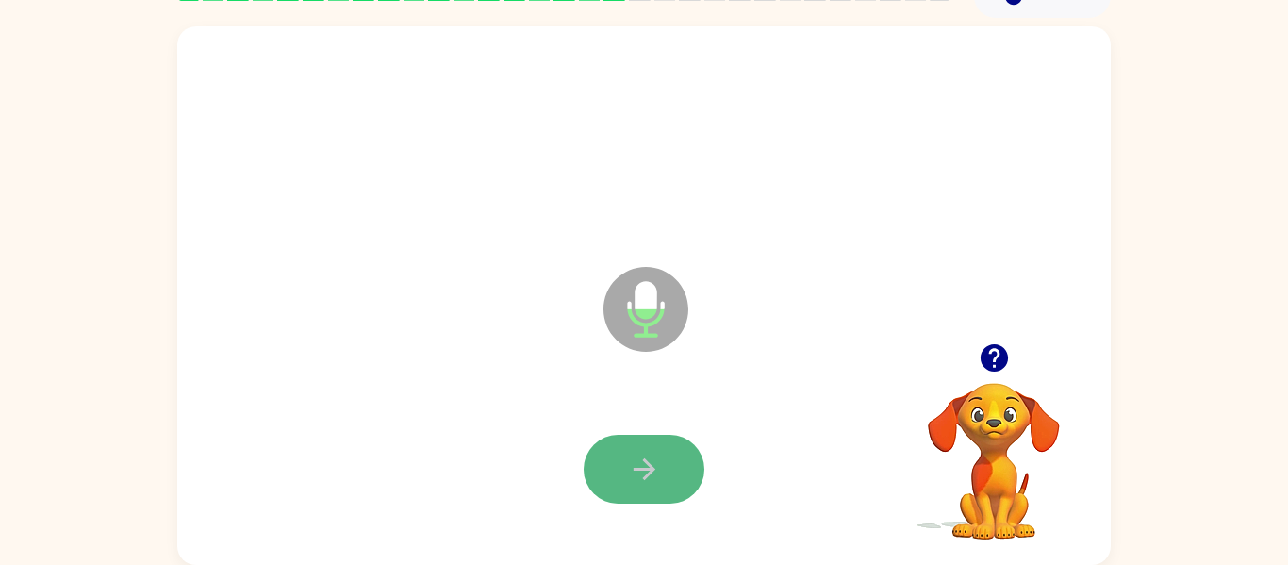
click at [633, 461] on icon "button" at bounding box center [644, 469] width 33 height 33
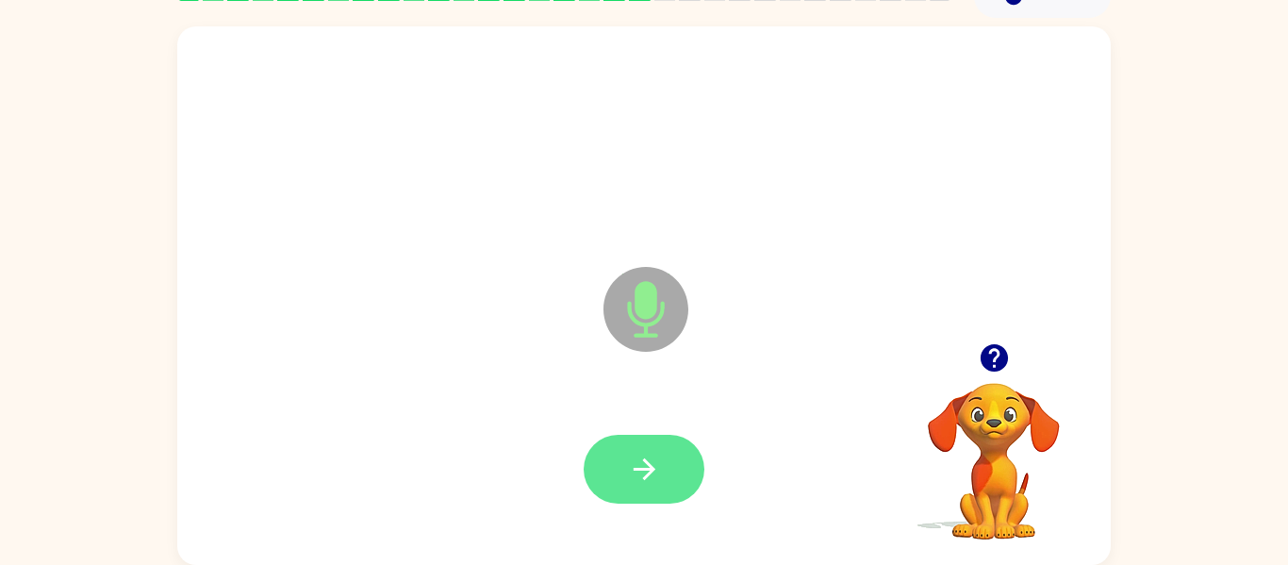
click at [647, 455] on icon "button" at bounding box center [644, 469] width 33 height 33
click at [677, 339] on icon "Microphone The Microphone is here when it is your turn to talk" at bounding box center [740, 332] width 283 height 141
click at [609, 479] on button "button" at bounding box center [644, 469] width 121 height 69
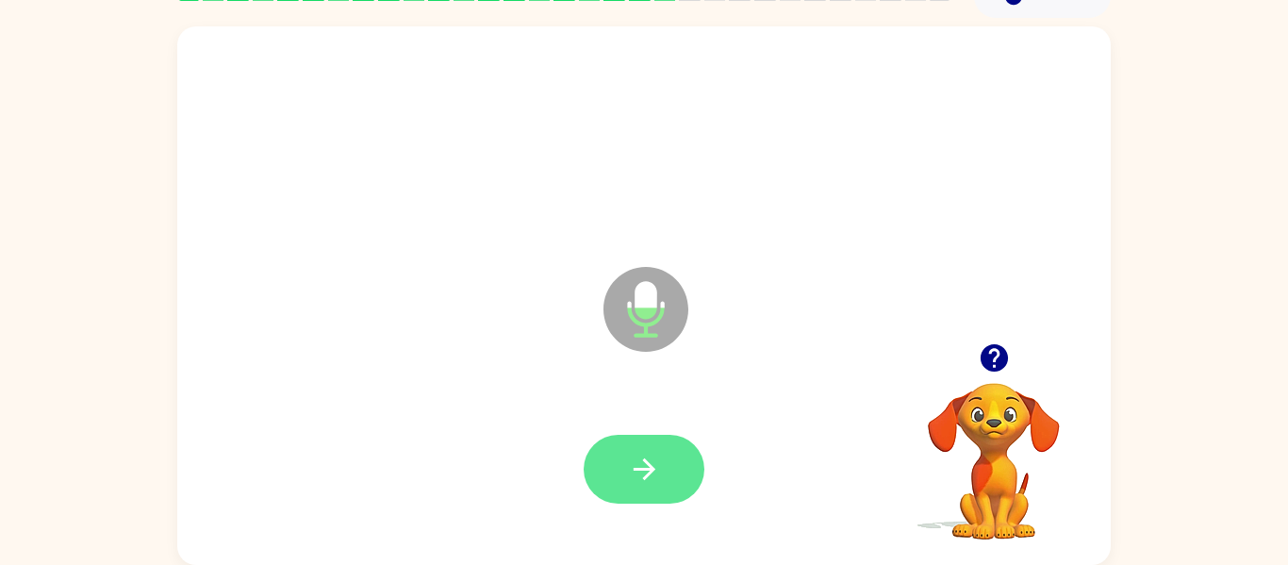
click at [621, 458] on button "button" at bounding box center [644, 469] width 121 height 69
click at [623, 464] on button "button" at bounding box center [644, 469] width 121 height 69
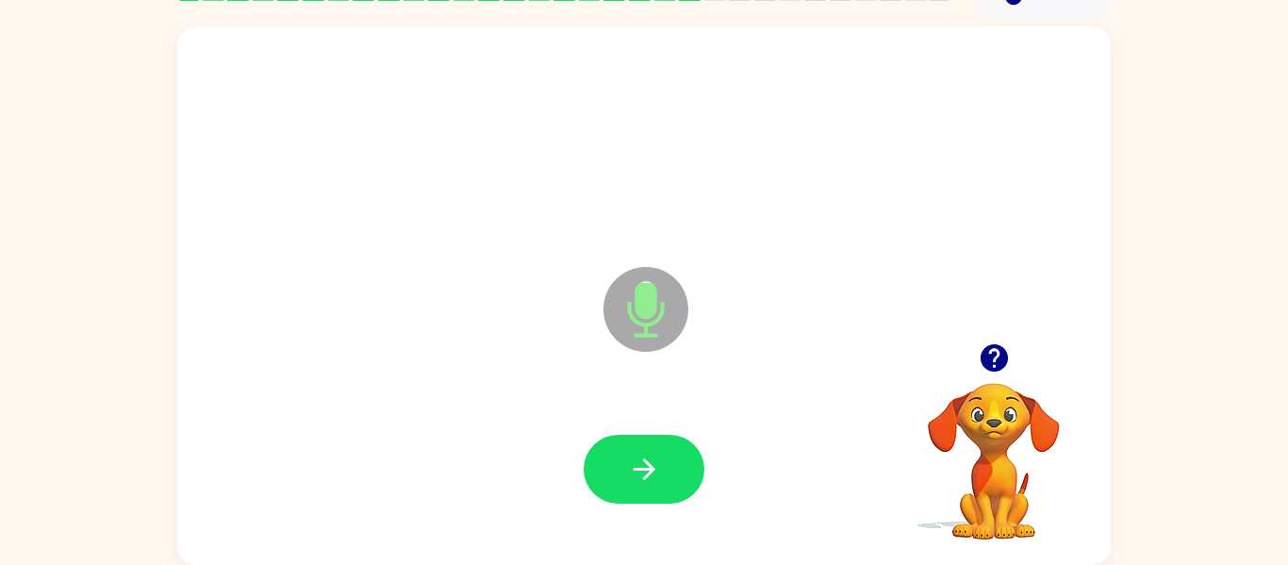
click at [623, 464] on button "button" at bounding box center [644, 469] width 121 height 69
click at [628, 474] on icon "button" at bounding box center [644, 469] width 33 height 33
click at [639, 470] on icon "button" at bounding box center [644, 469] width 22 height 22
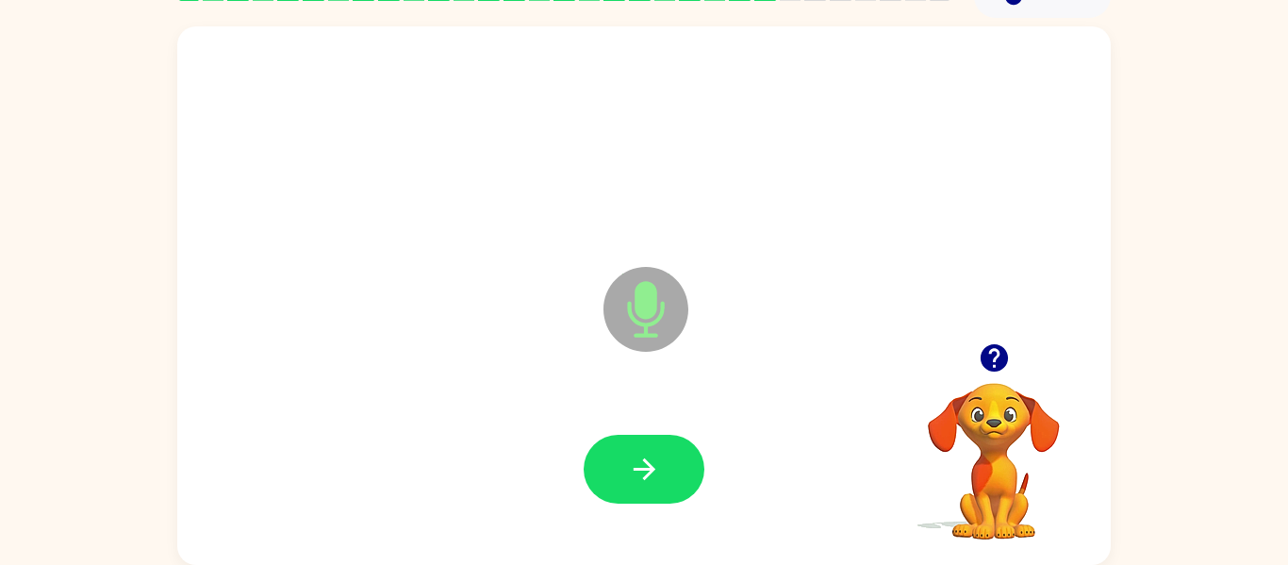
click at [639, 470] on icon "button" at bounding box center [644, 469] width 22 height 22
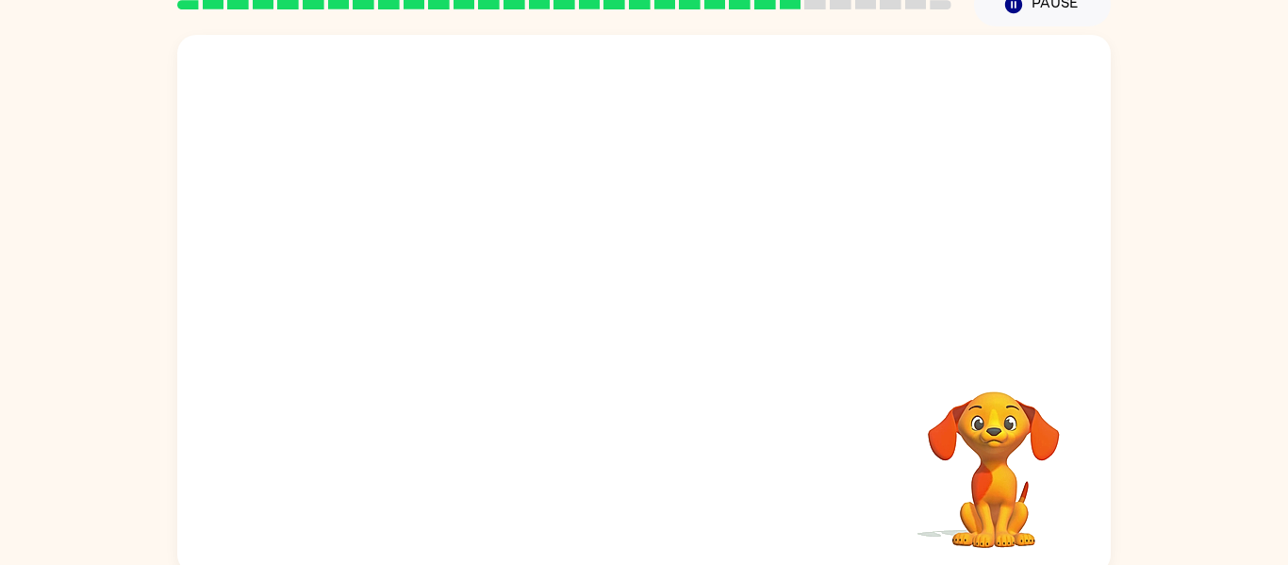
scroll to position [88, 0]
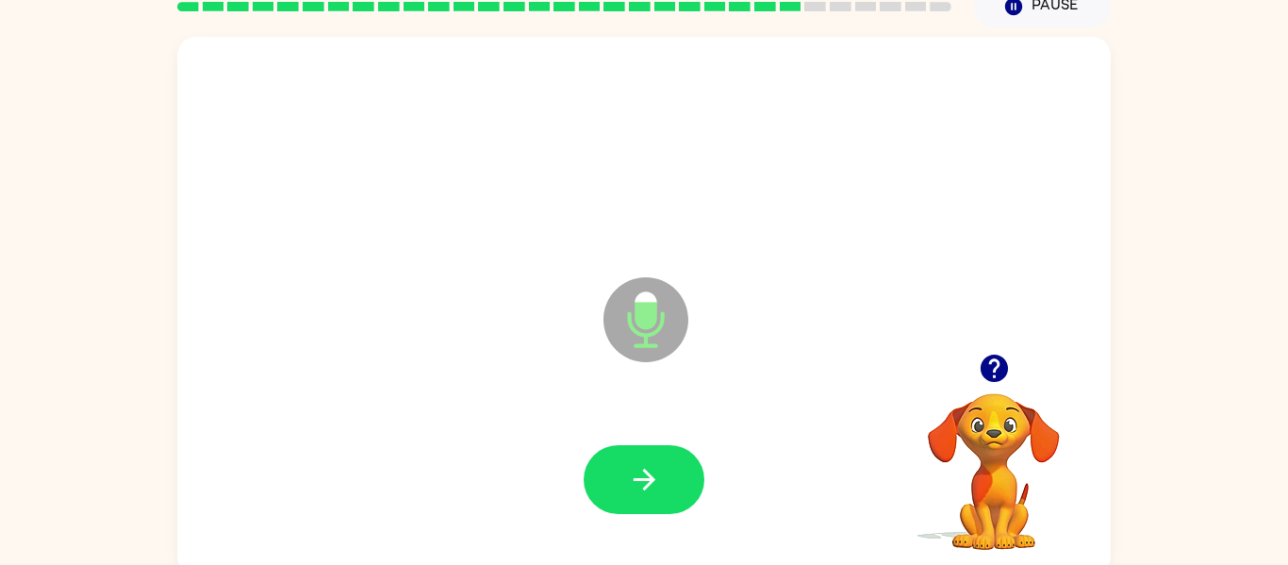
click at [969, 361] on div at bounding box center [994, 368] width 189 height 48
click at [653, 457] on button "button" at bounding box center [644, 479] width 121 height 69
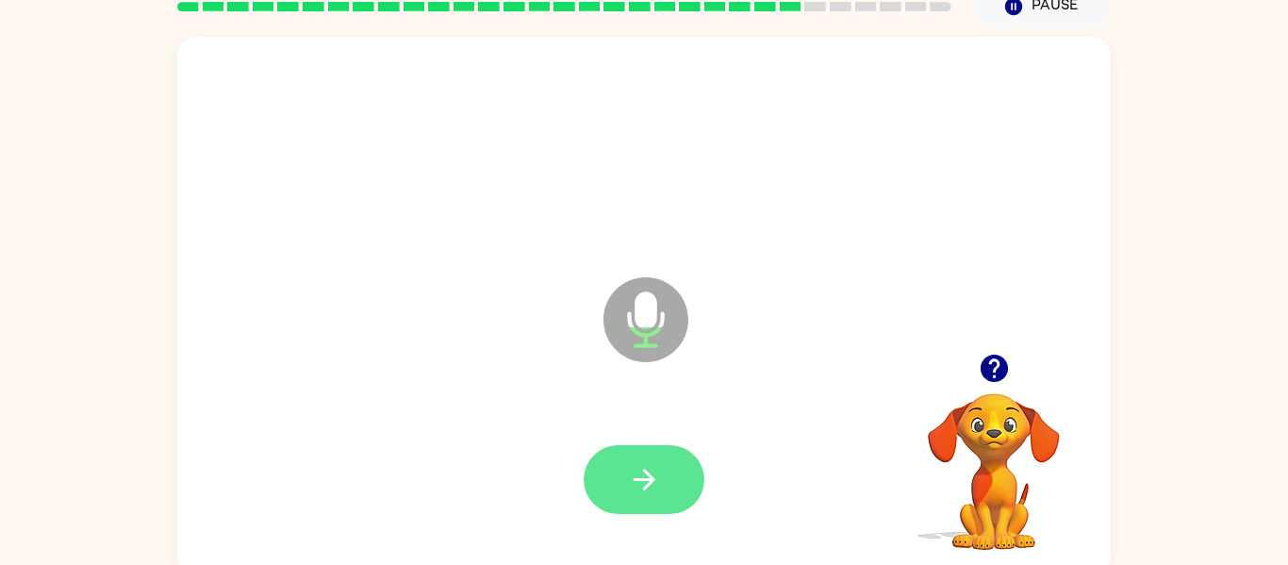
click at [614, 486] on button "button" at bounding box center [644, 479] width 121 height 69
click at [637, 480] on icon "button" at bounding box center [644, 480] width 22 height 22
click at [637, 482] on icon "button" at bounding box center [644, 479] width 33 height 33
click at [651, 486] on icon "button" at bounding box center [644, 479] width 33 height 33
click at [651, 488] on icon "button" at bounding box center [644, 479] width 33 height 33
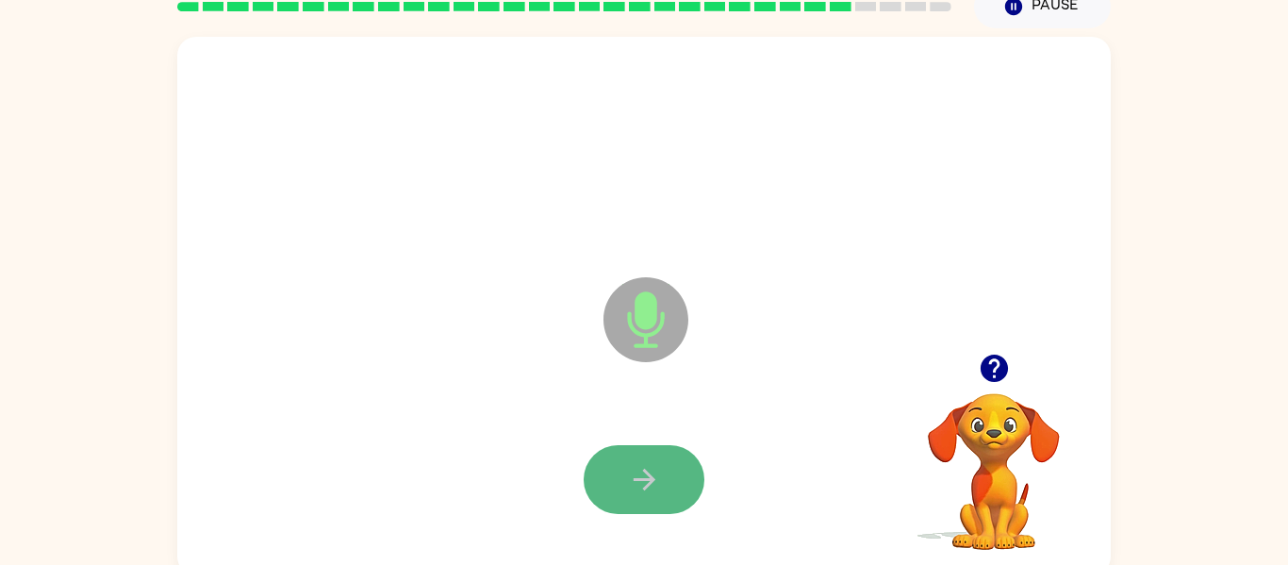
click at [637, 490] on icon "button" at bounding box center [644, 479] width 33 height 33
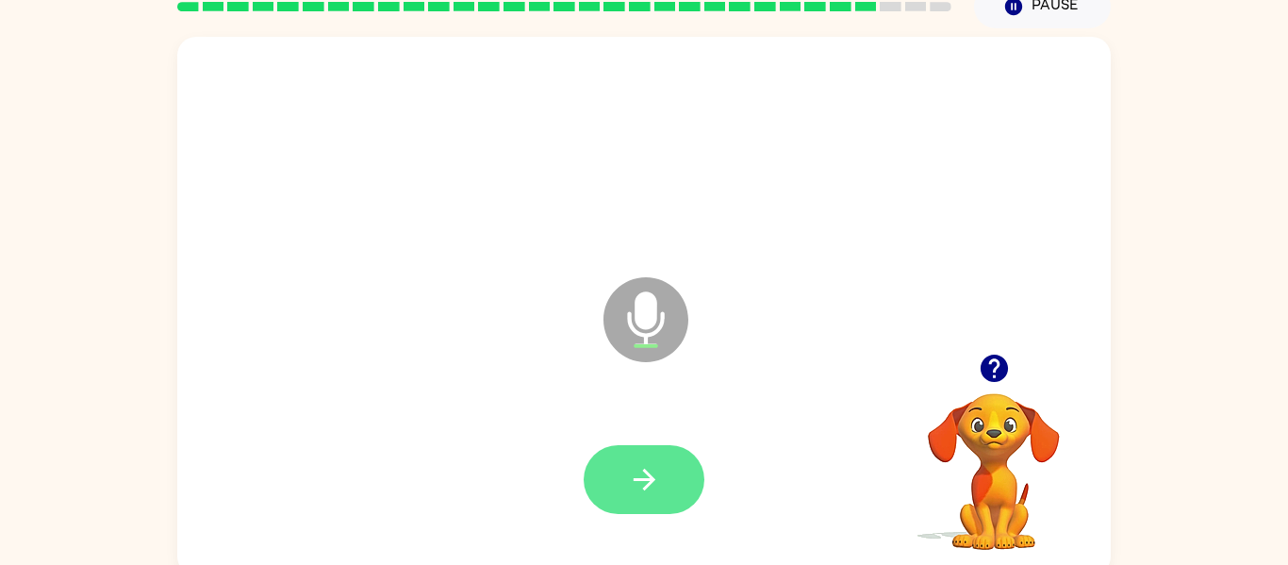
click at [637, 491] on icon "button" at bounding box center [644, 479] width 33 height 33
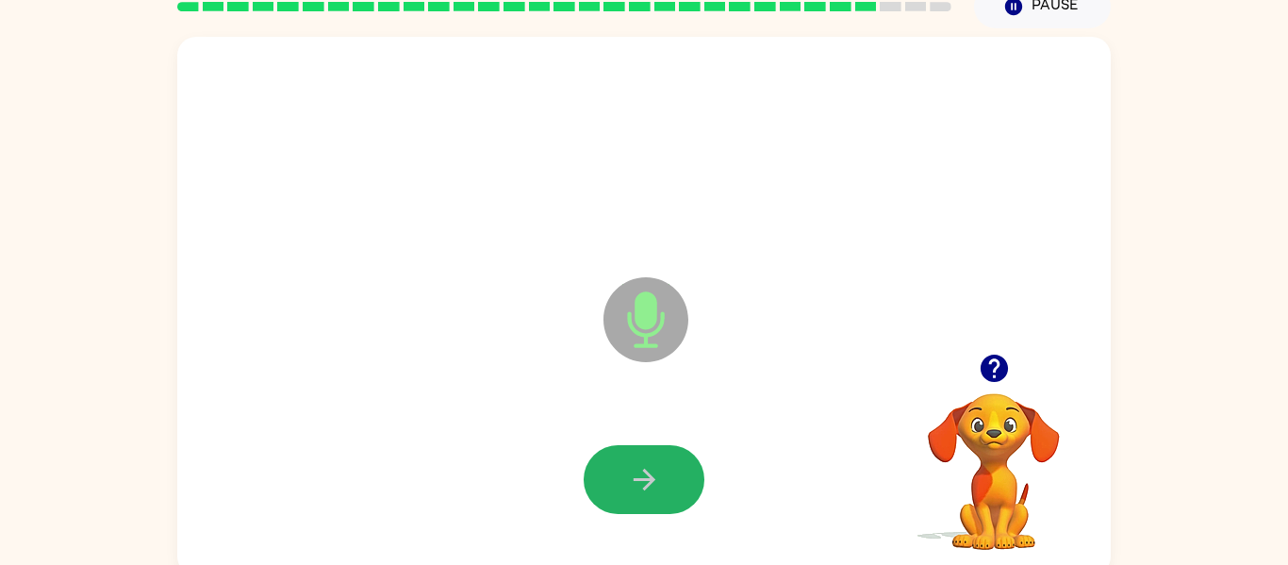
click at [637, 491] on icon "button" at bounding box center [644, 479] width 33 height 33
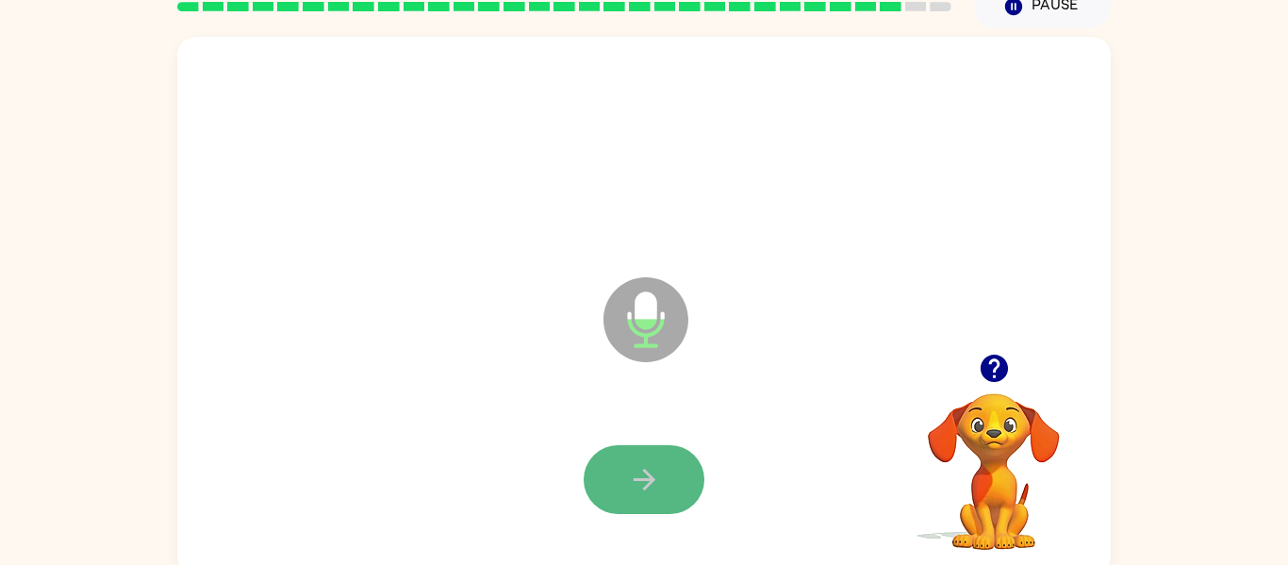
click at [639, 464] on icon "button" at bounding box center [644, 479] width 33 height 33
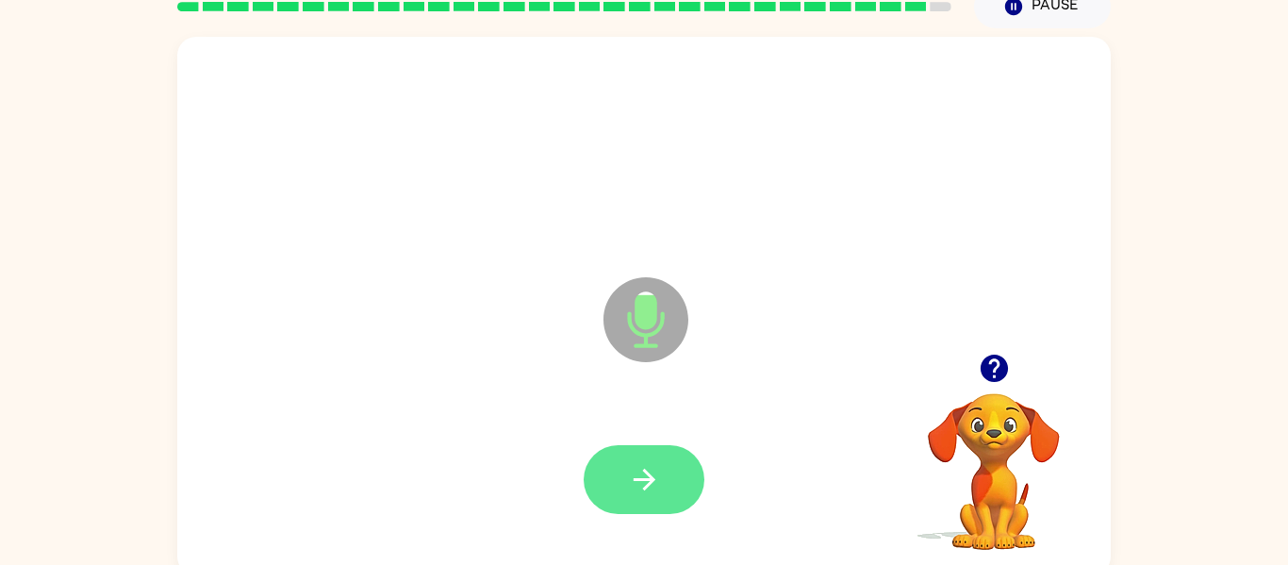
click at [655, 458] on button "button" at bounding box center [644, 479] width 121 height 69
click at [642, 474] on icon "button" at bounding box center [644, 479] width 33 height 33
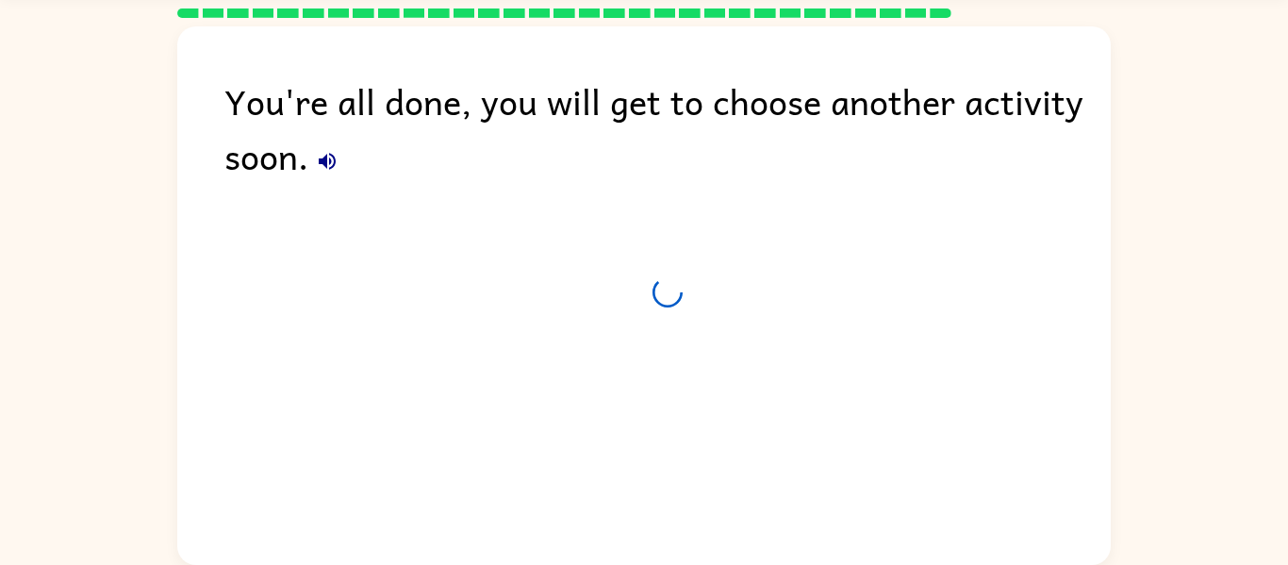
scroll to position [64, 0]
